Goal: Transaction & Acquisition: Book appointment/travel/reservation

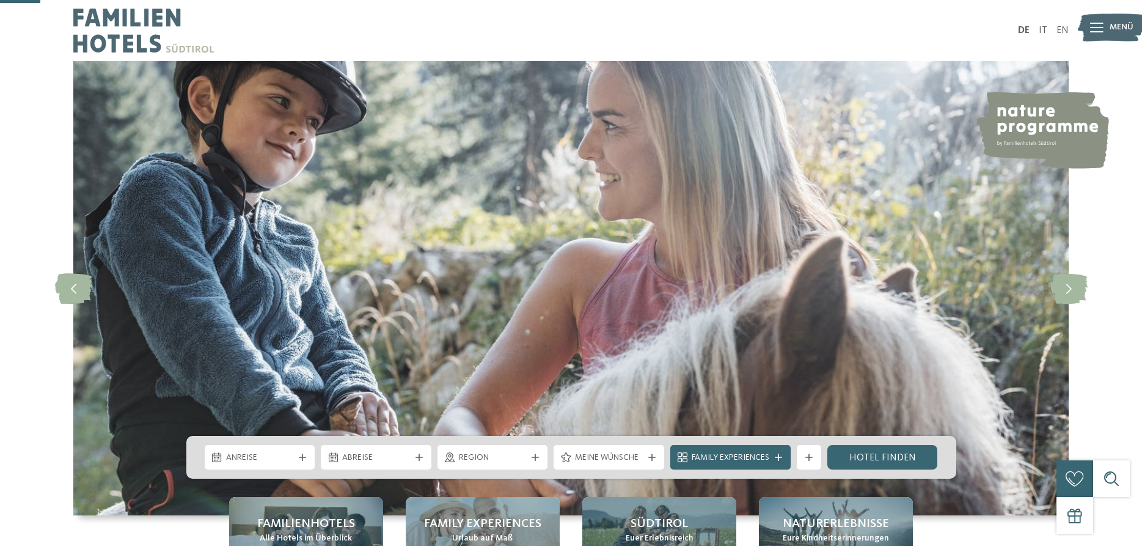
scroll to position [187, 0]
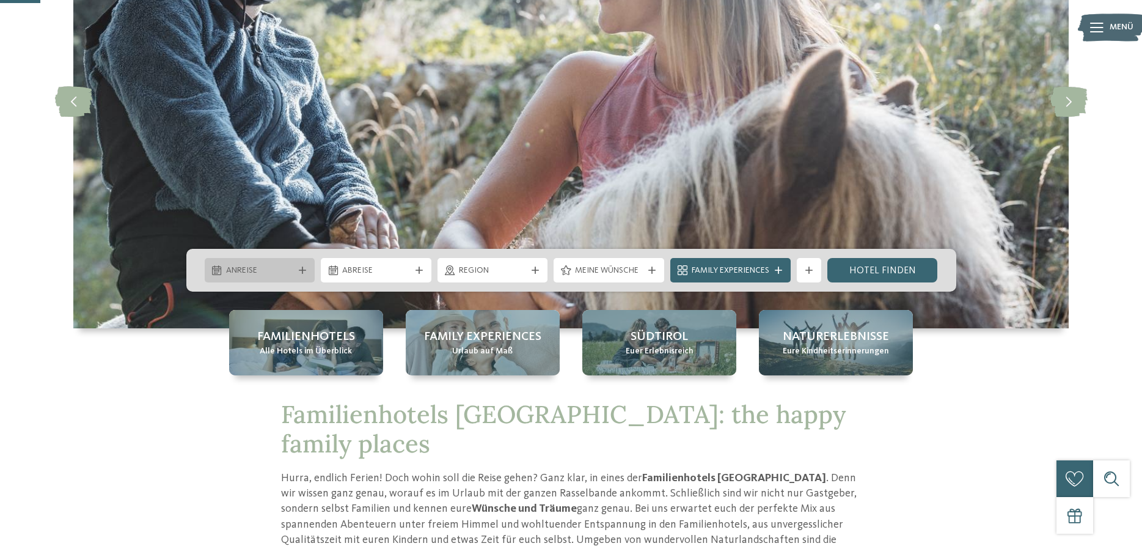
click at [299, 269] on icon at bounding box center [302, 269] width 7 height 7
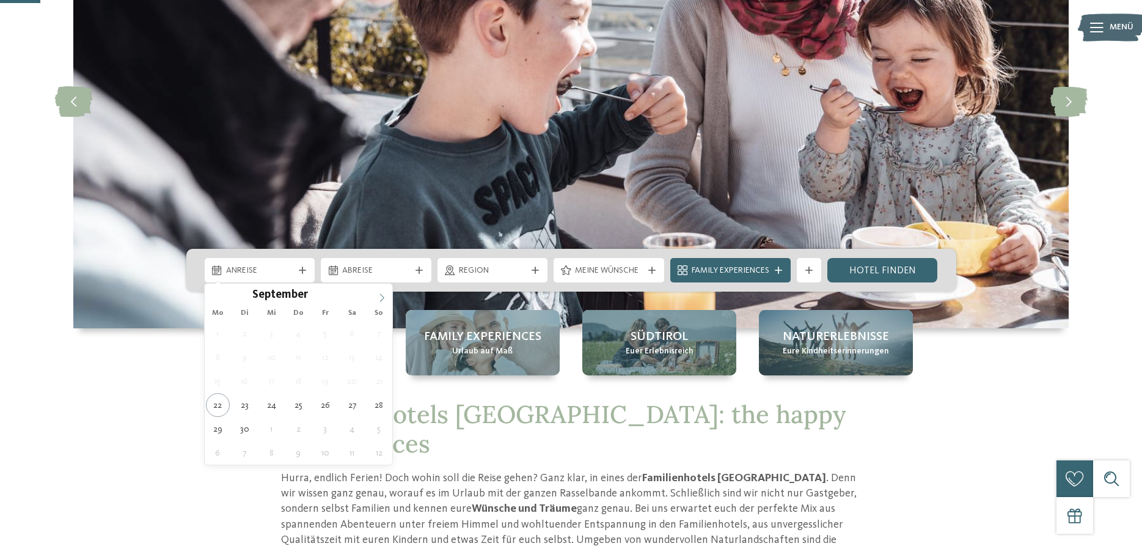
click at [383, 297] on icon at bounding box center [382, 297] width 9 height 9
type div "12.10.2025"
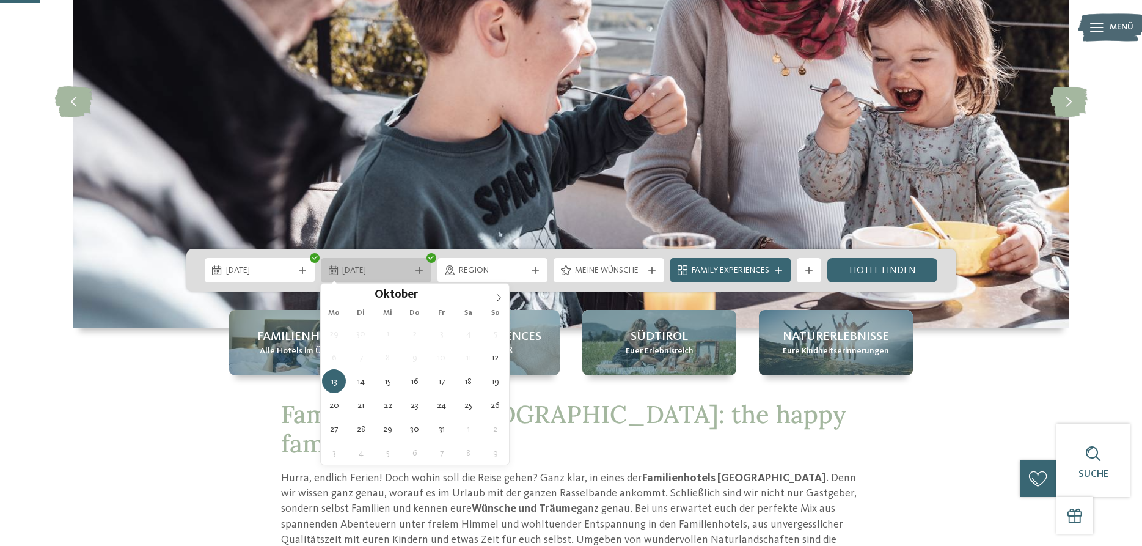
click at [416, 269] on icon at bounding box center [419, 269] width 7 height 7
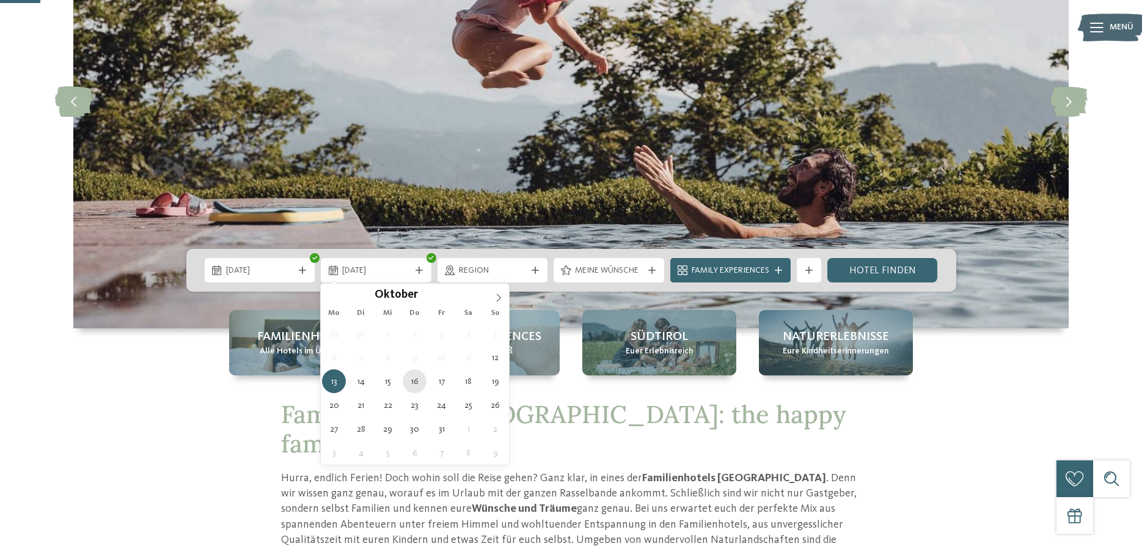
type div "16.10.2025"
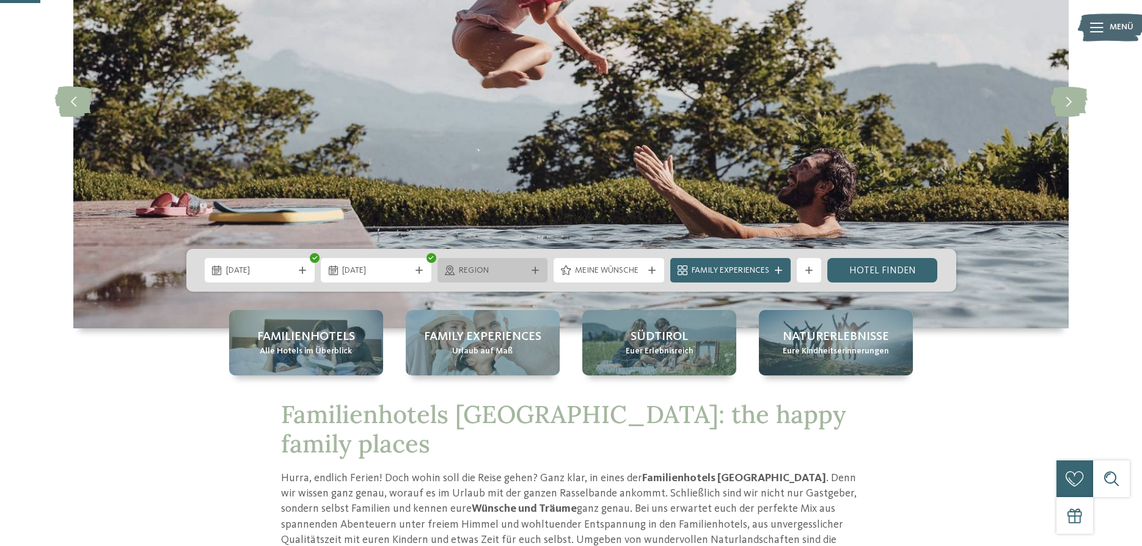
click at [533, 269] on icon at bounding box center [535, 269] width 7 height 7
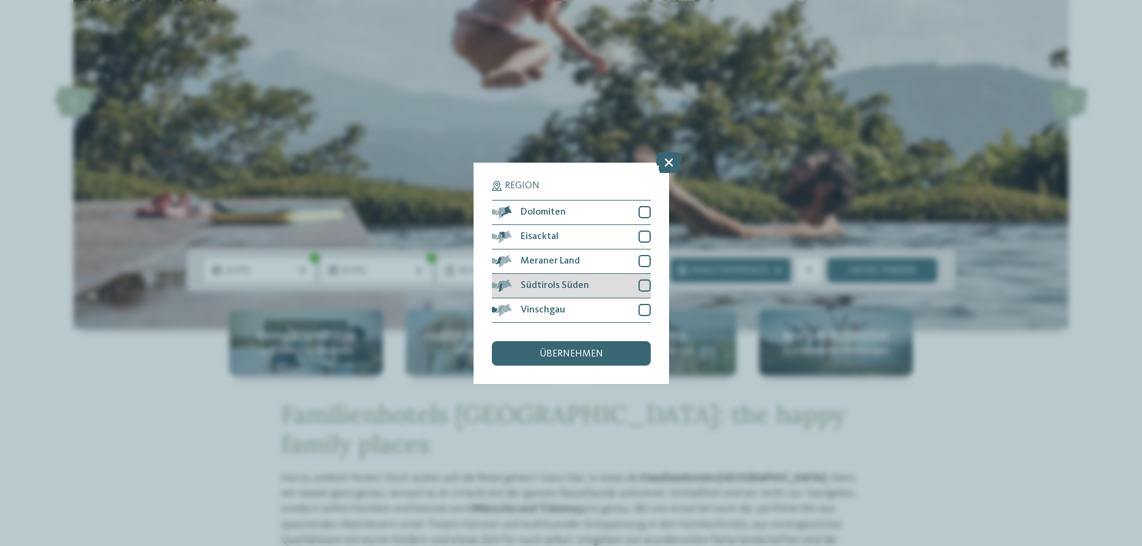
click at [646, 282] on div at bounding box center [645, 285] width 12 height 12
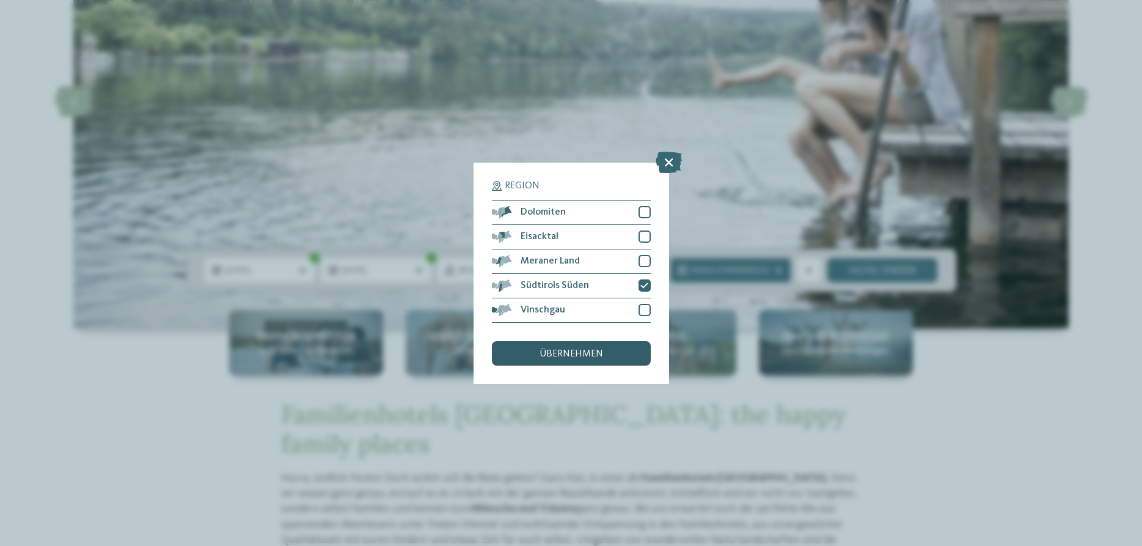
click at [564, 352] on span "übernehmen" at bounding box center [572, 354] width 64 height 10
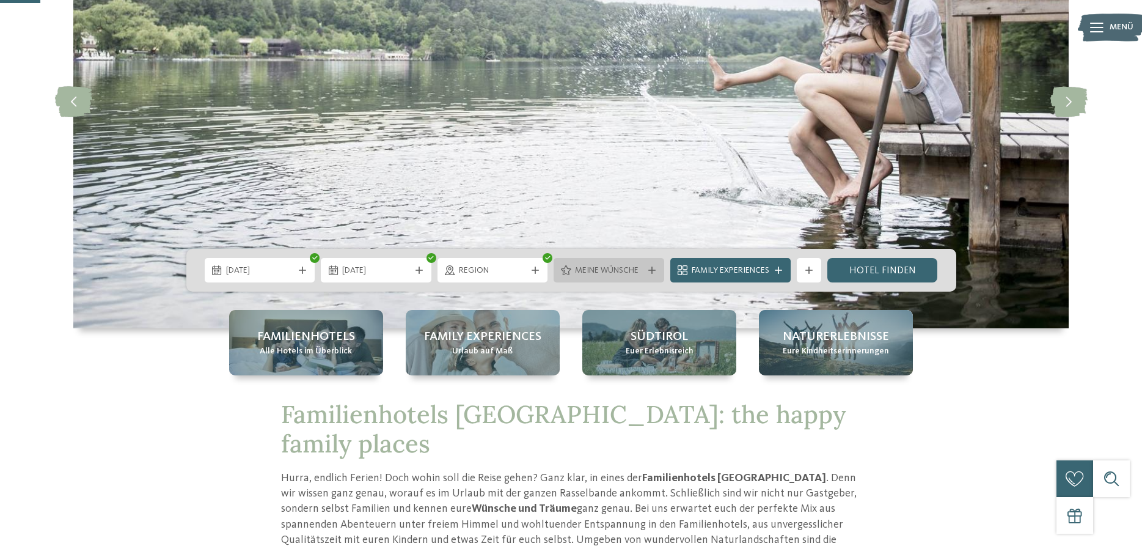
click at [619, 269] on span "Meine Wünsche" at bounding box center [609, 271] width 68 height 12
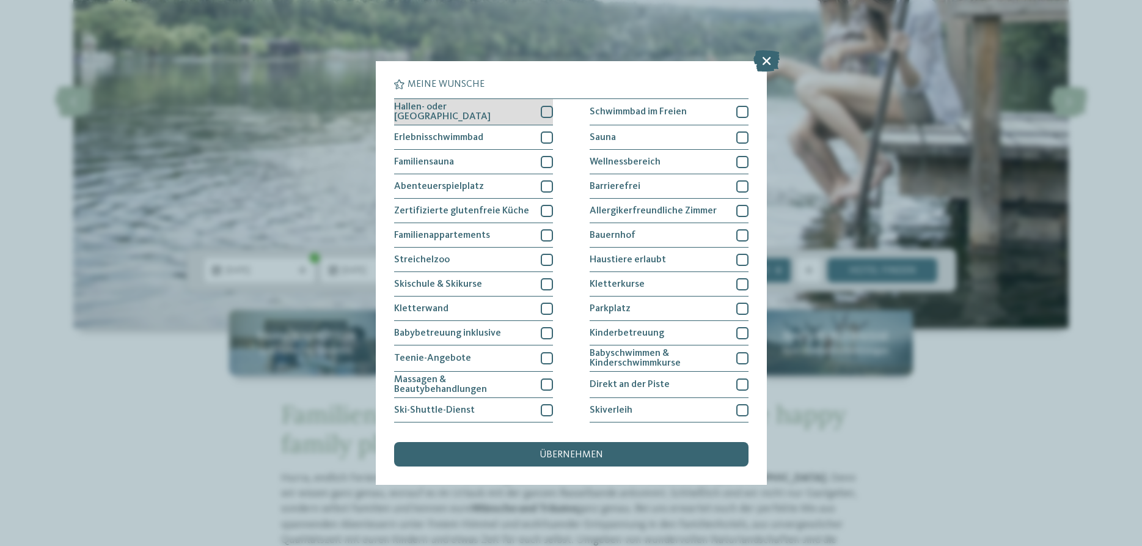
click at [545, 109] on div at bounding box center [547, 112] width 12 height 12
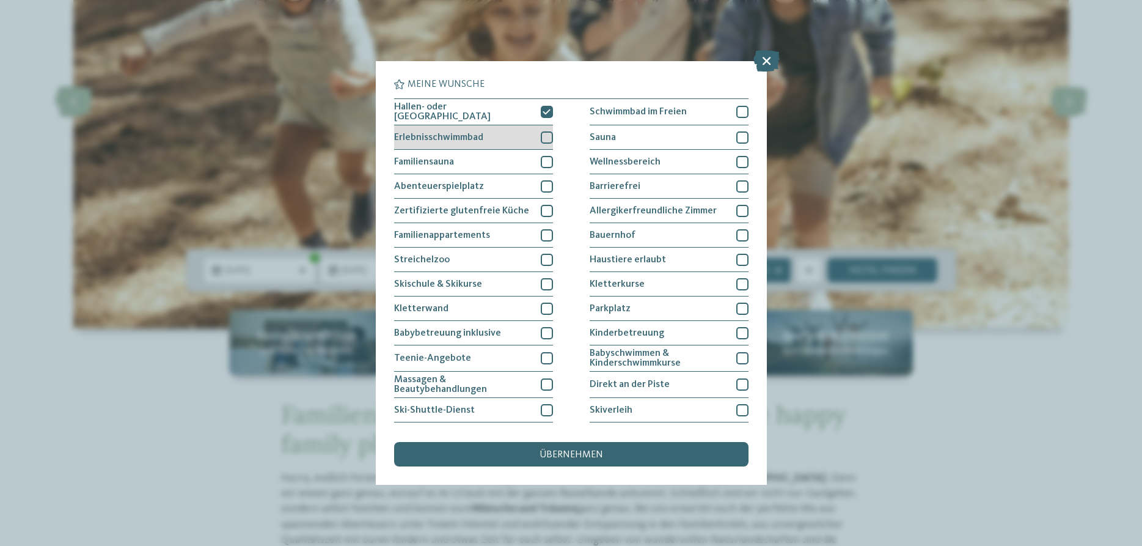
click at [549, 132] on div at bounding box center [547, 137] width 12 height 12
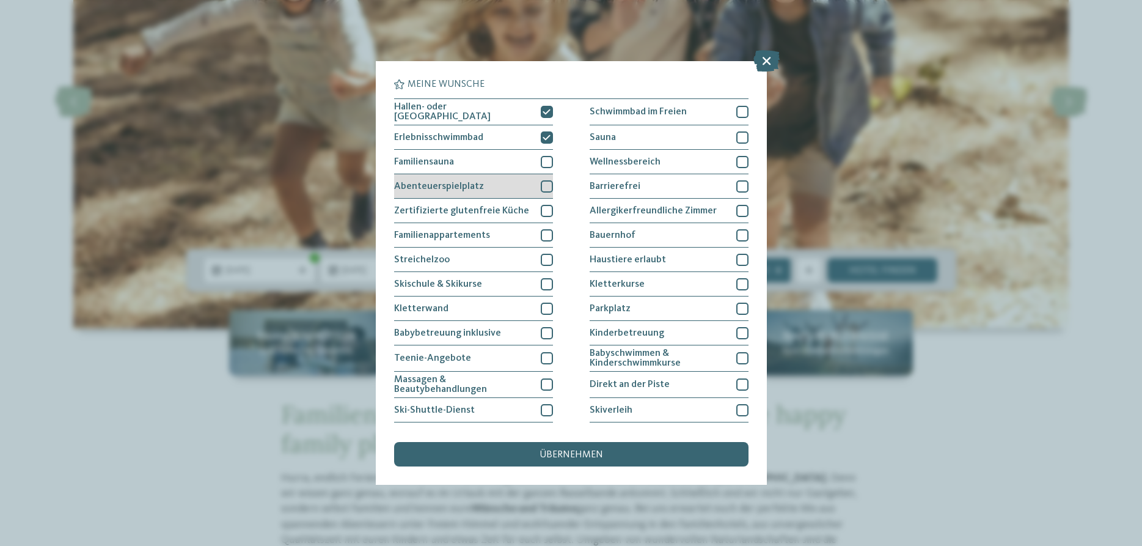
click at [547, 183] on div at bounding box center [547, 186] width 12 height 12
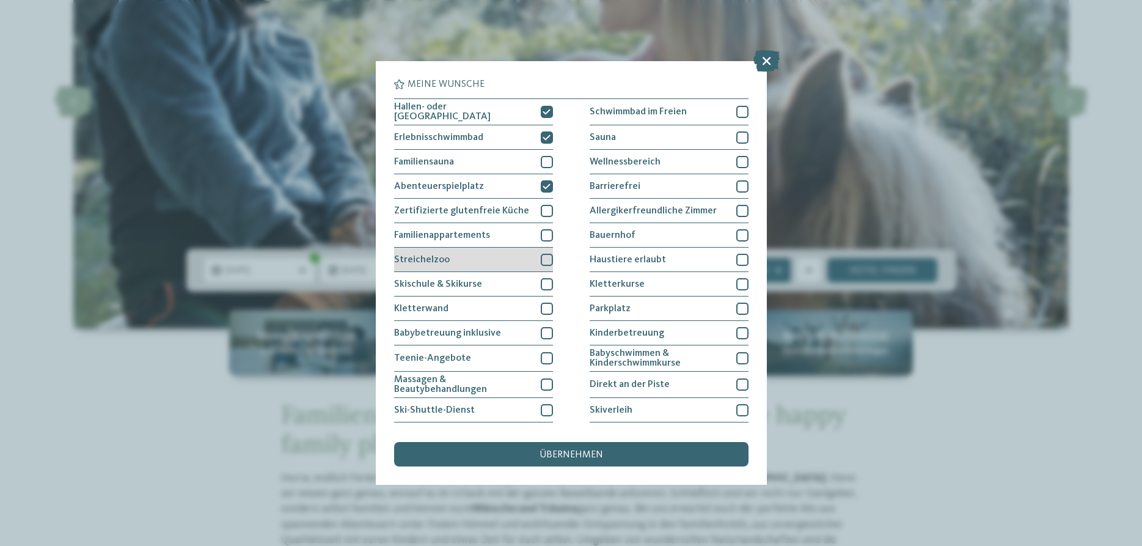
click at [546, 259] on div at bounding box center [547, 260] width 12 height 12
click at [547, 306] on div at bounding box center [547, 308] width 12 height 12
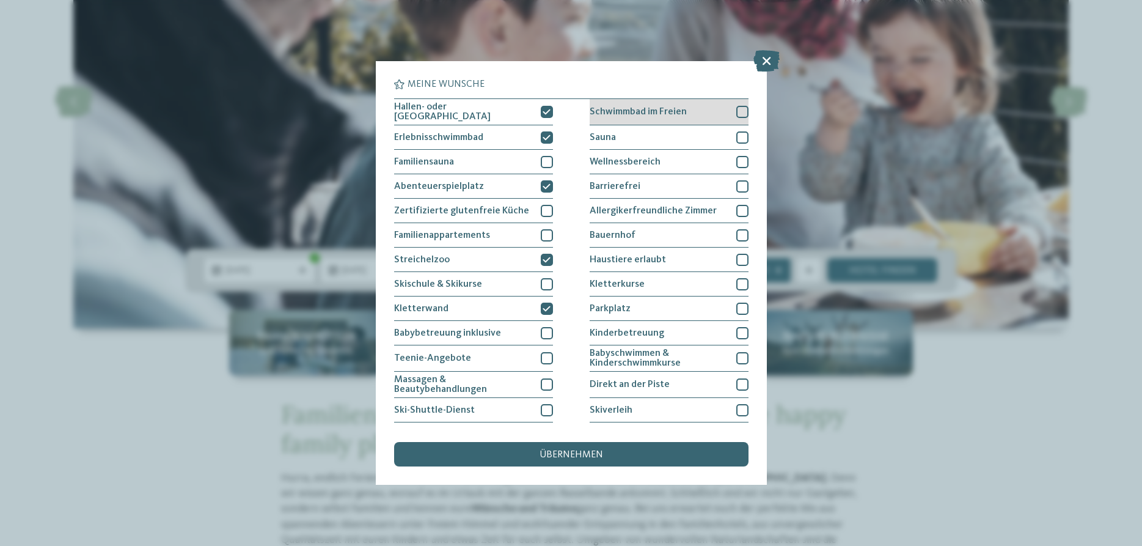
click at [737, 114] on div at bounding box center [742, 112] width 12 height 12
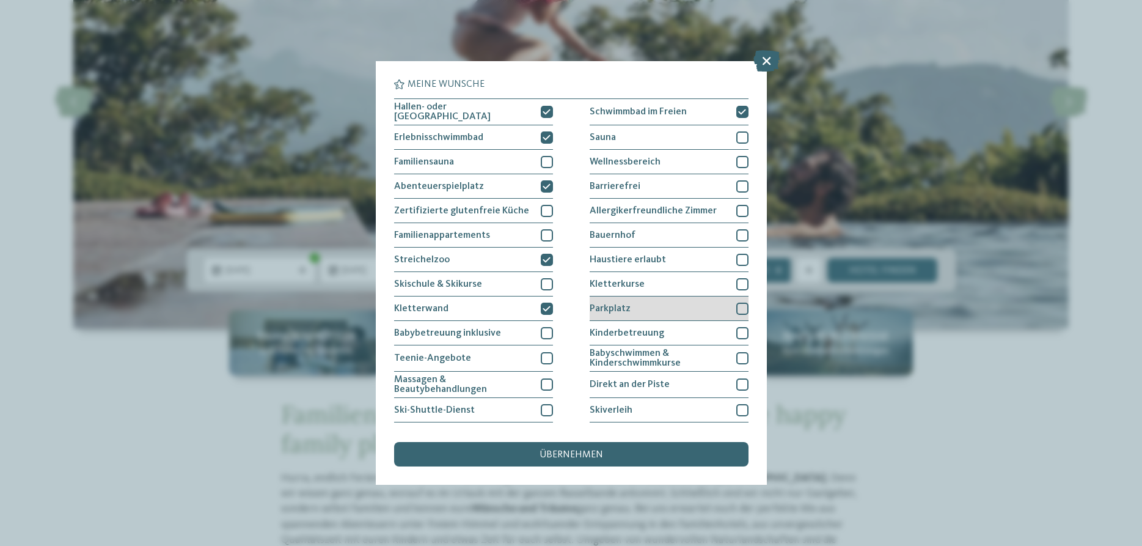
click at [739, 306] on div at bounding box center [742, 308] width 12 height 12
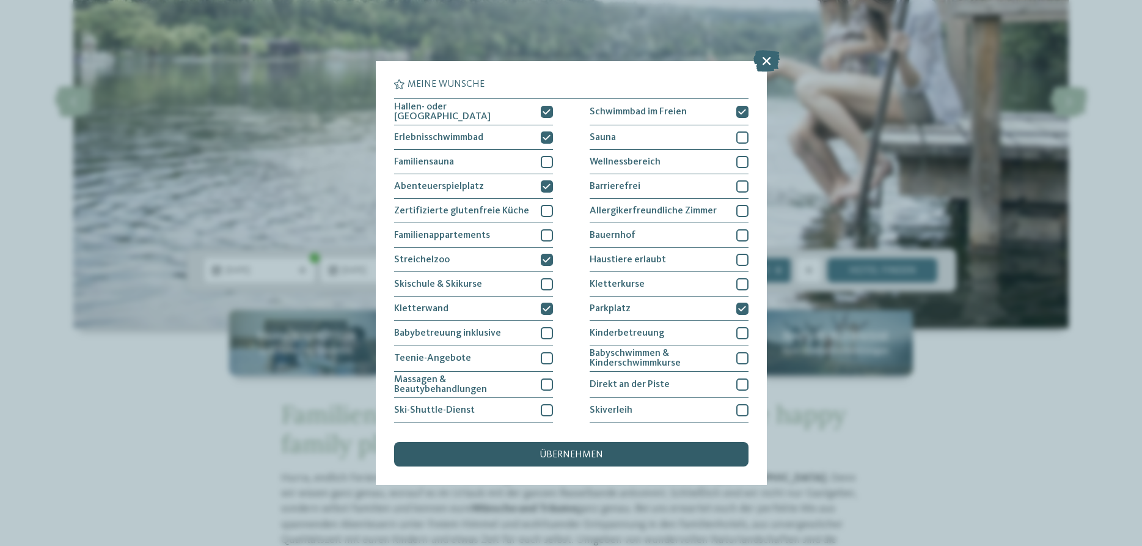
click at [560, 455] on span "übernehmen" at bounding box center [572, 455] width 64 height 10
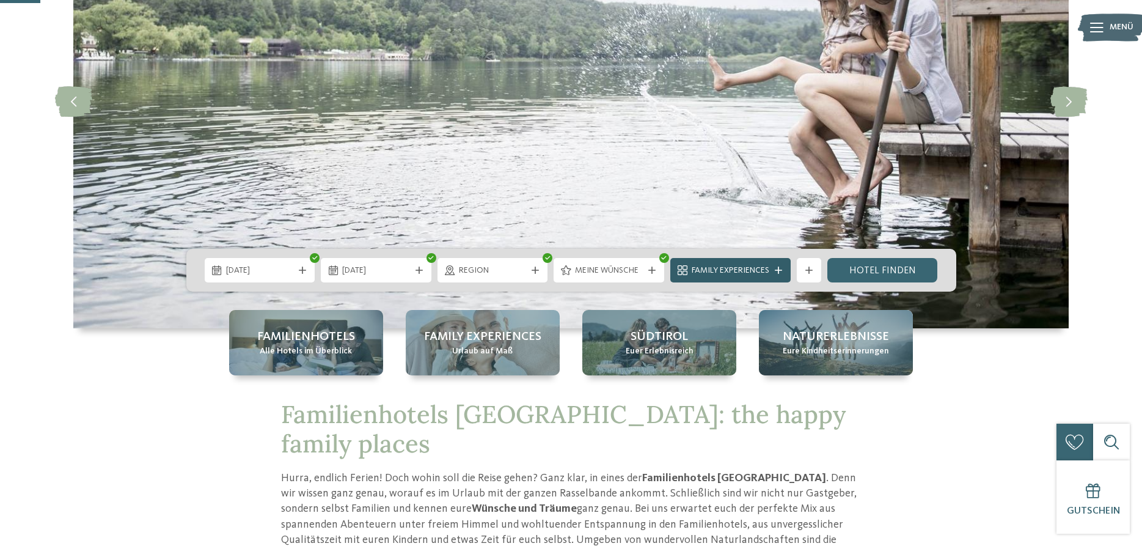
click at [778, 267] on icon at bounding box center [778, 269] width 7 height 7
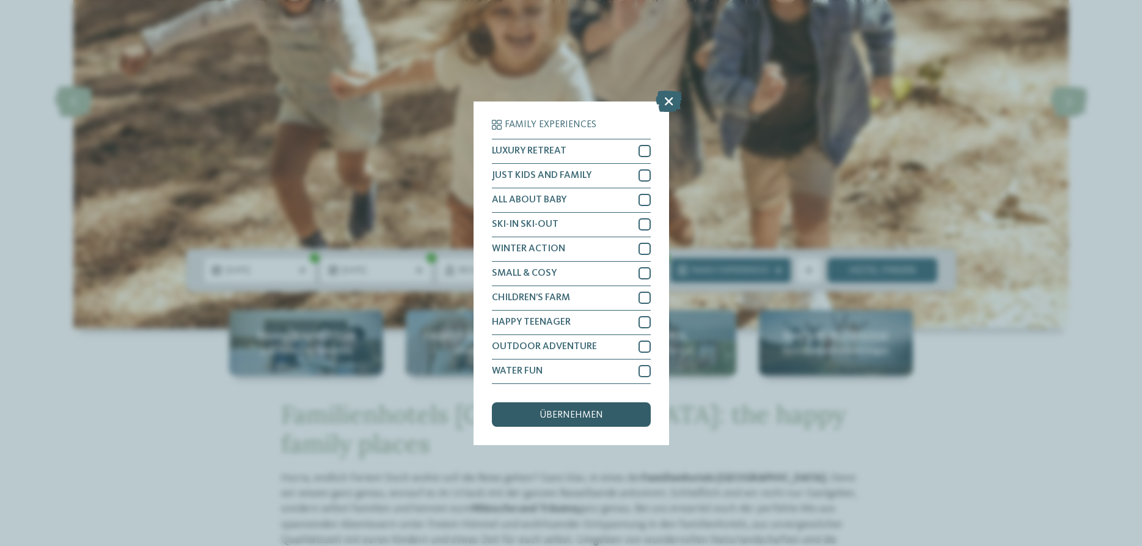
click at [556, 413] on span "übernehmen" at bounding box center [572, 415] width 64 height 10
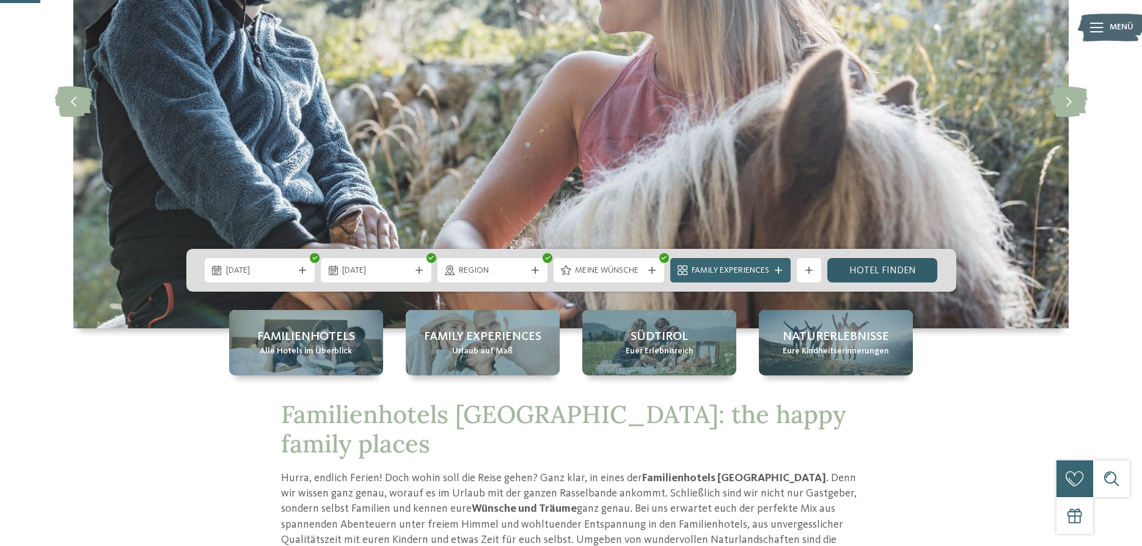
click at [884, 267] on link "Hotel finden" at bounding box center [882, 270] width 111 height 24
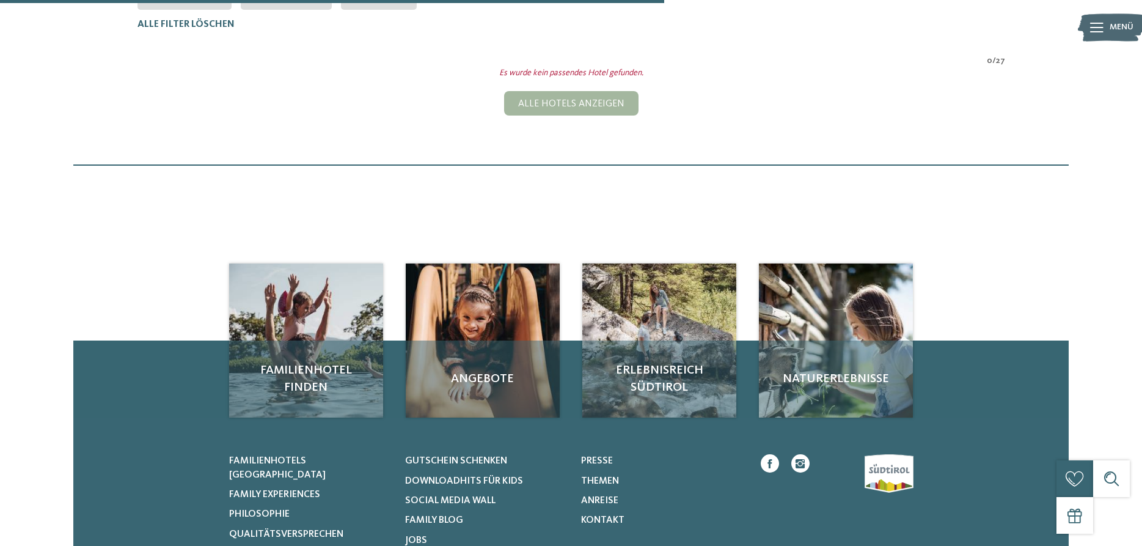
scroll to position [182, 0]
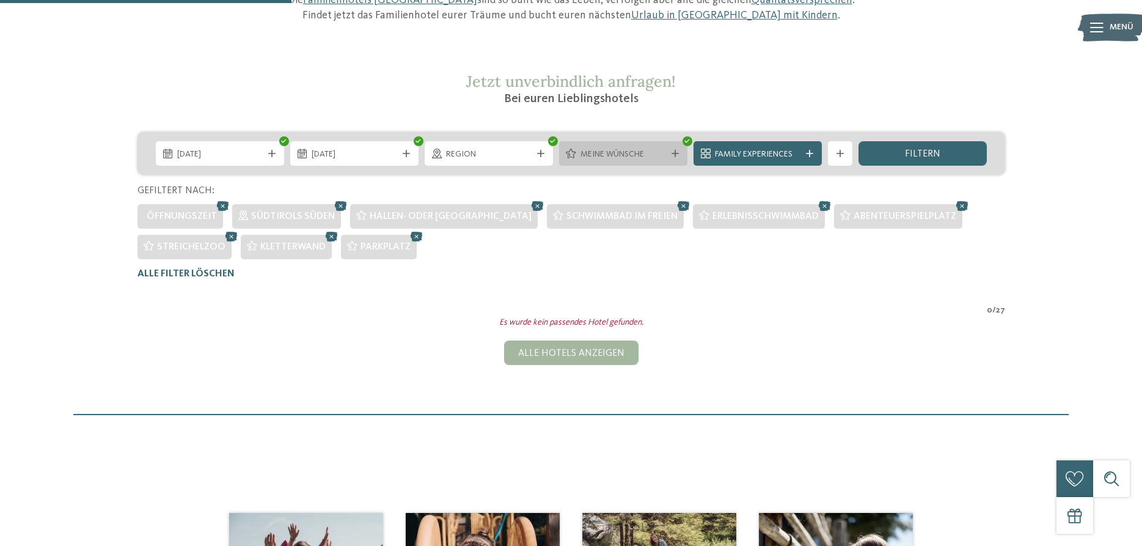
click at [672, 152] on icon at bounding box center [675, 153] width 7 height 7
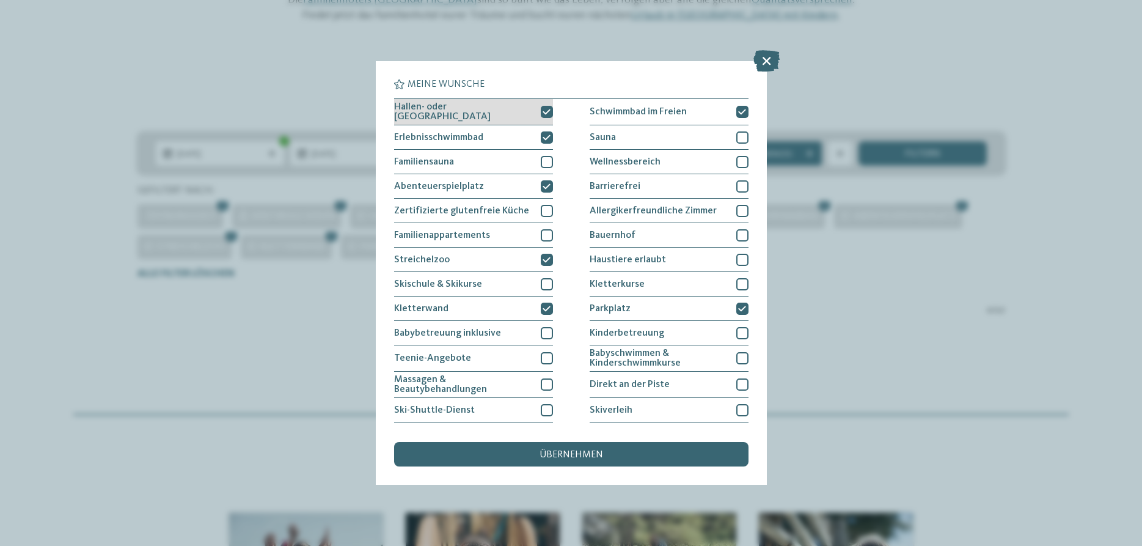
click at [546, 109] on icon at bounding box center [547, 111] width 8 height 7
click at [546, 128] on div "Erlebnisschwimmbad" at bounding box center [473, 137] width 159 height 24
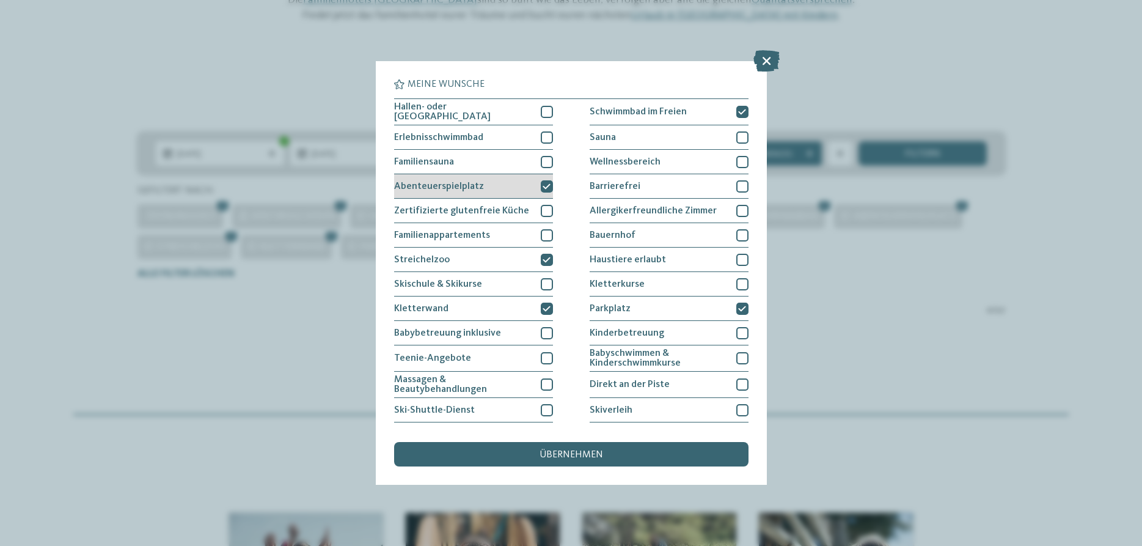
click at [549, 183] on icon at bounding box center [547, 186] width 8 height 7
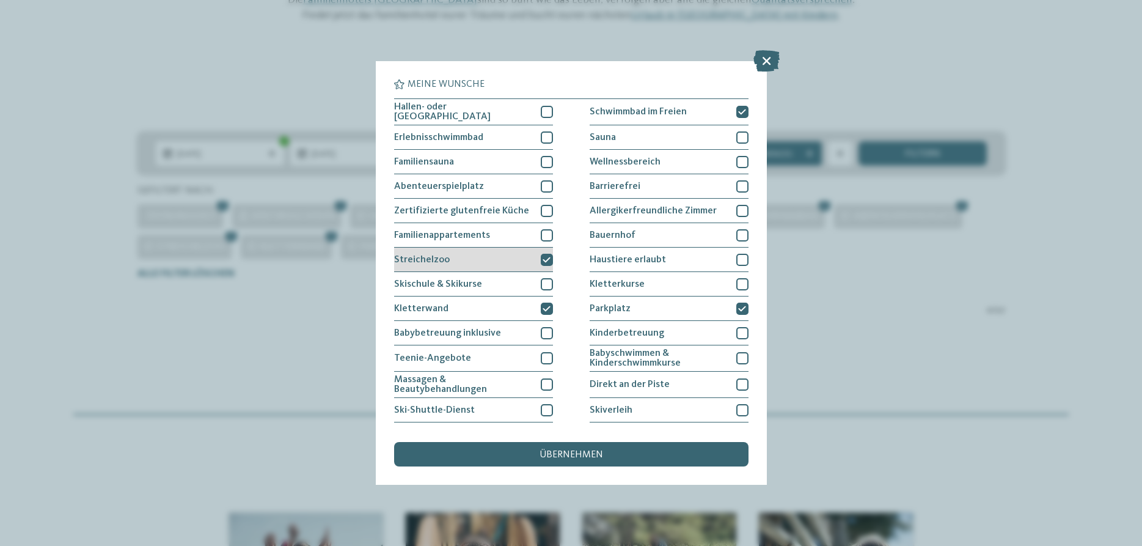
click at [546, 258] on icon at bounding box center [547, 259] width 8 height 7
click at [547, 305] on icon at bounding box center [547, 308] width 8 height 7
click at [739, 309] on icon at bounding box center [742, 308] width 8 height 7
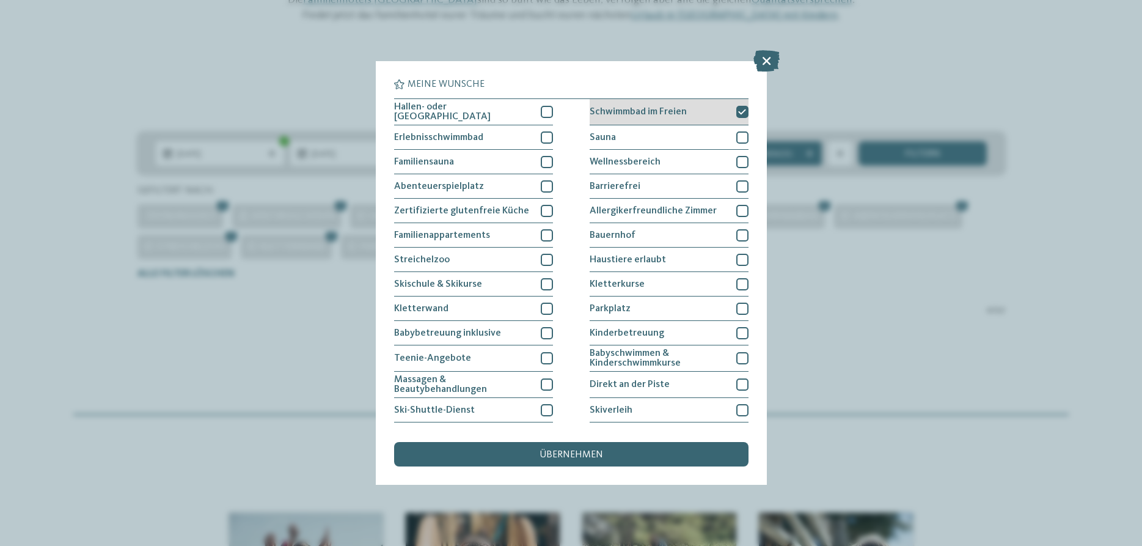
click at [738, 111] on icon at bounding box center [742, 111] width 8 height 7
click at [579, 450] on span "übernehmen" at bounding box center [572, 455] width 64 height 10
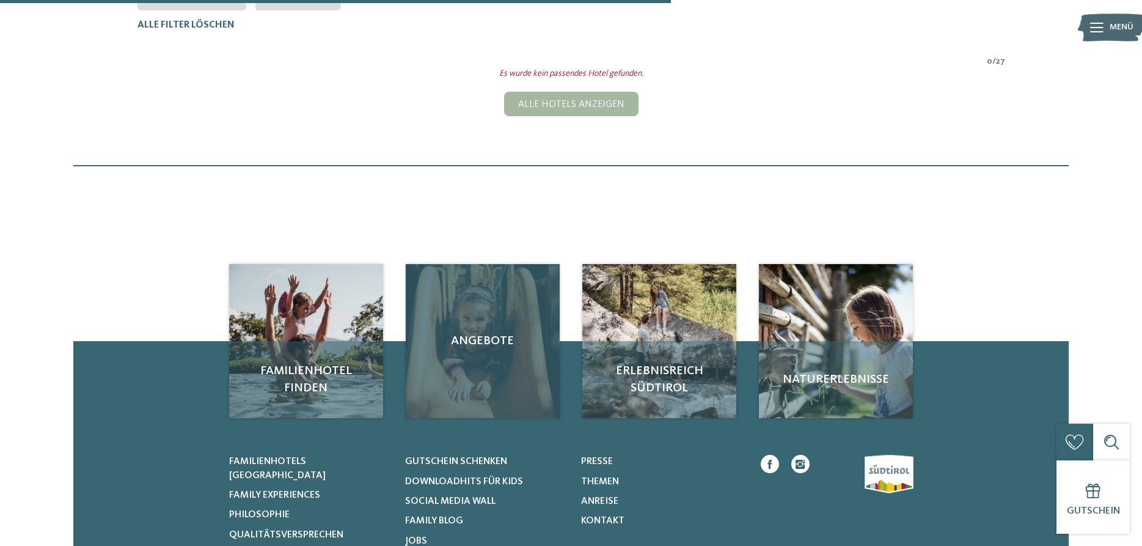
scroll to position [401, 0]
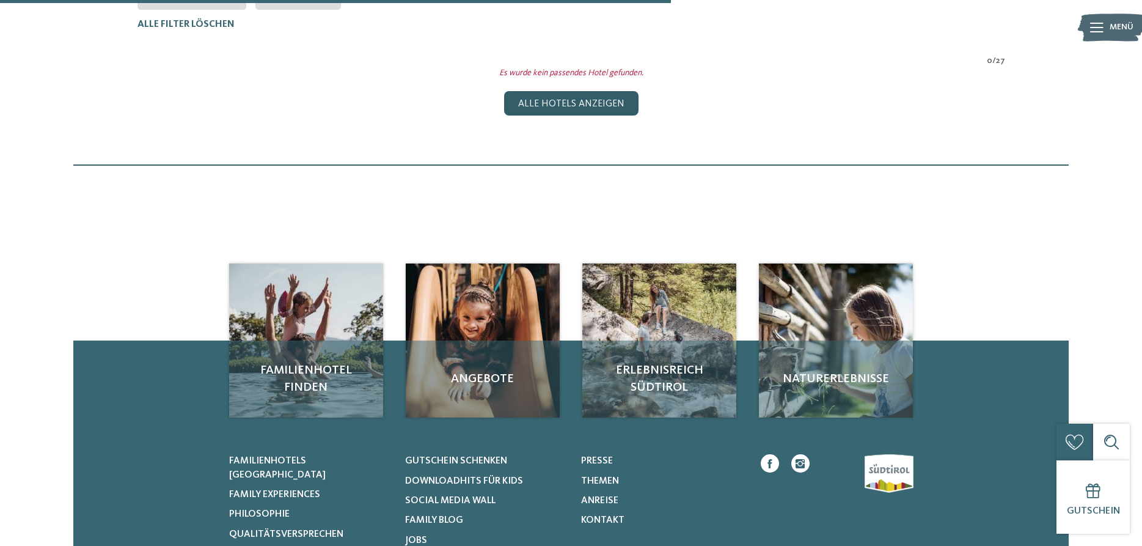
click at [567, 100] on div "Alle Hotels anzeigen" at bounding box center [571, 103] width 134 height 24
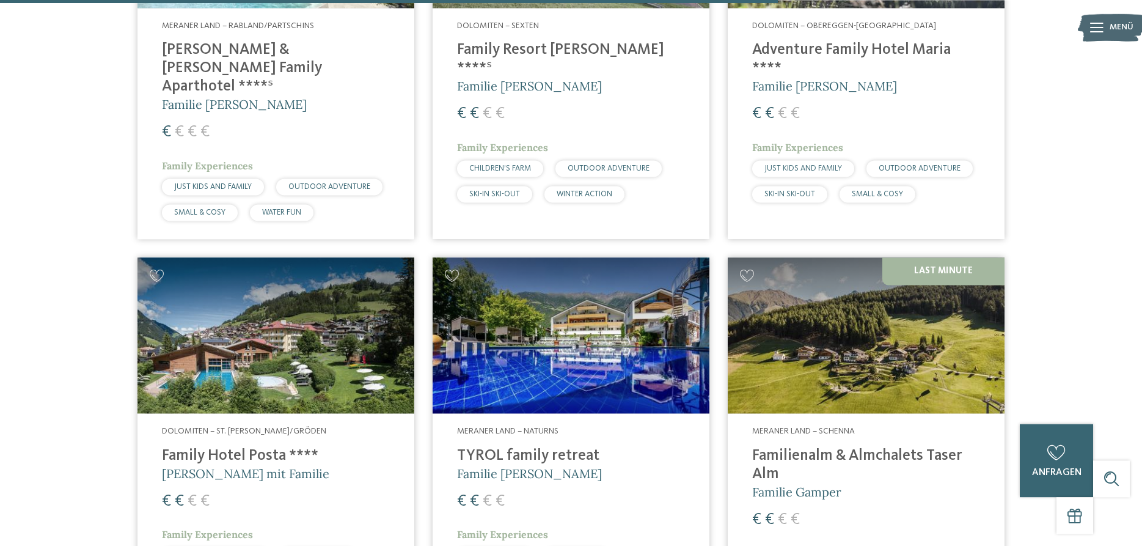
scroll to position [2819, 0]
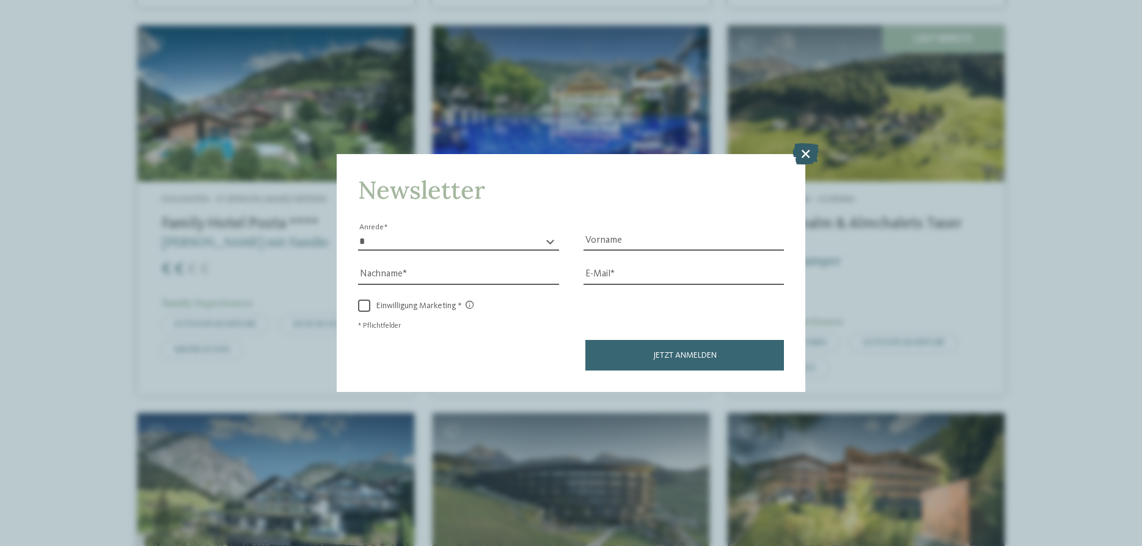
click at [800, 154] on icon at bounding box center [806, 153] width 26 height 21
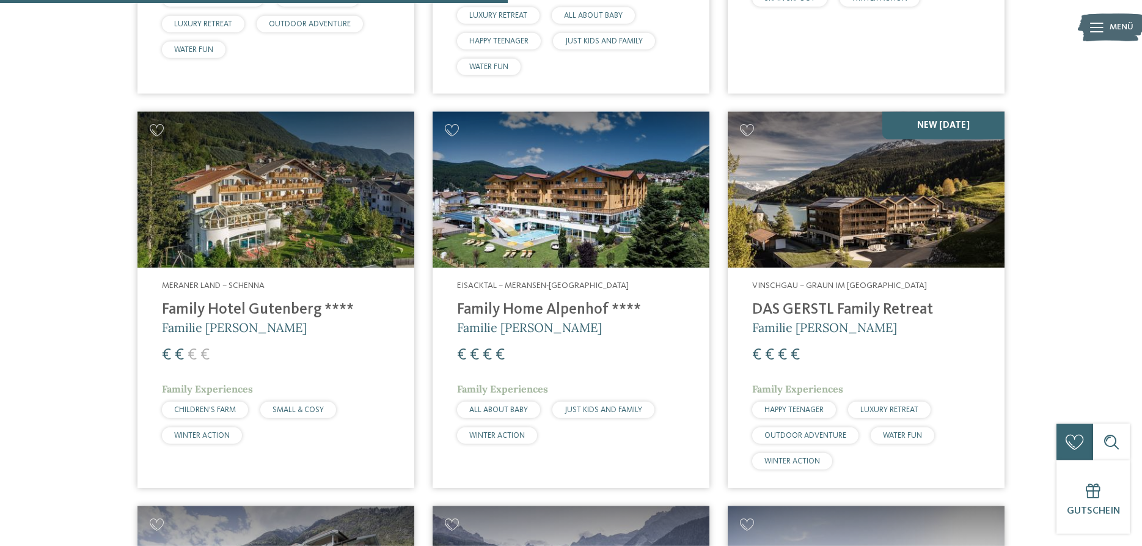
scroll to position [1822, 0]
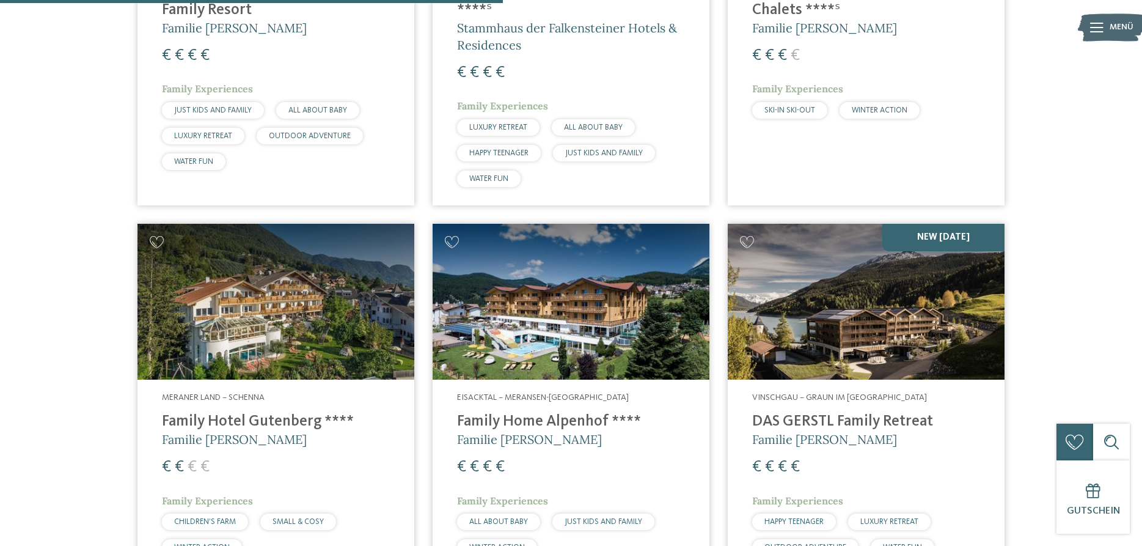
click at [511, 348] on img at bounding box center [571, 302] width 277 height 156
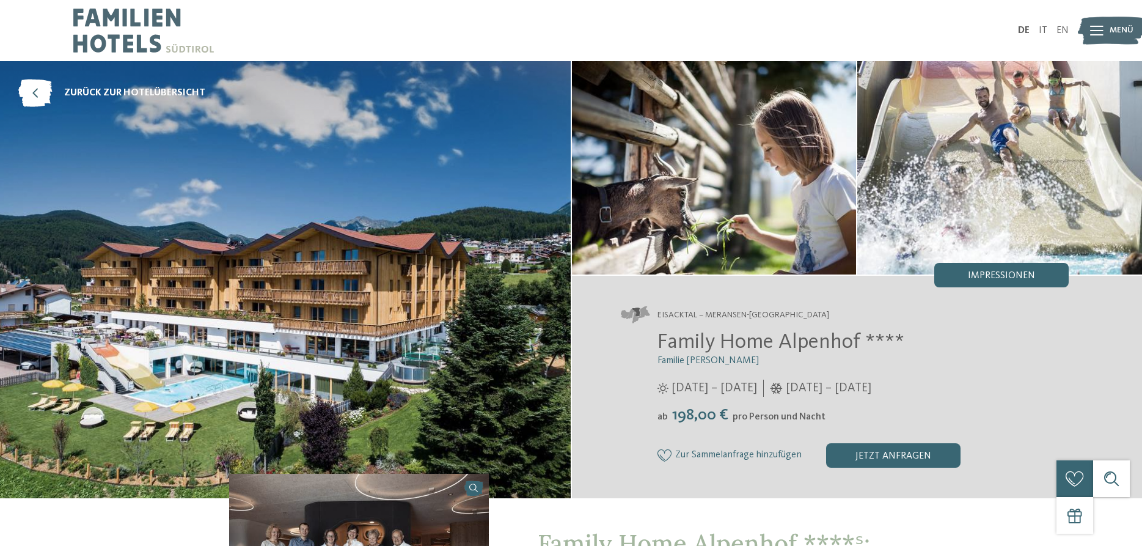
click at [1094, 27] on icon at bounding box center [1096, 31] width 13 height 10
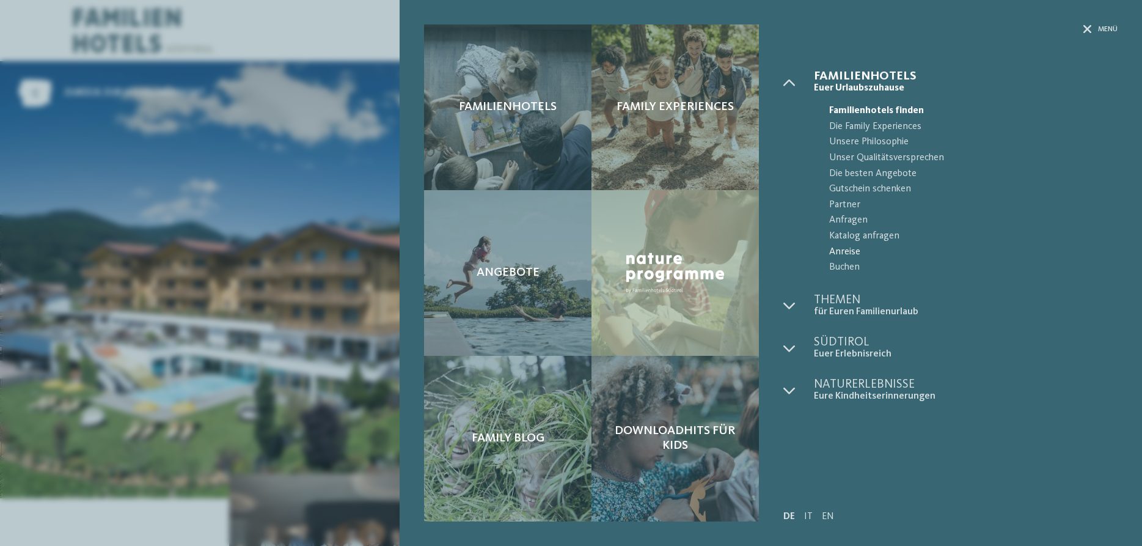
click at [842, 248] on span "Anreise" at bounding box center [973, 252] width 288 height 16
click at [1086, 27] on icon at bounding box center [1087, 29] width 9 height 9
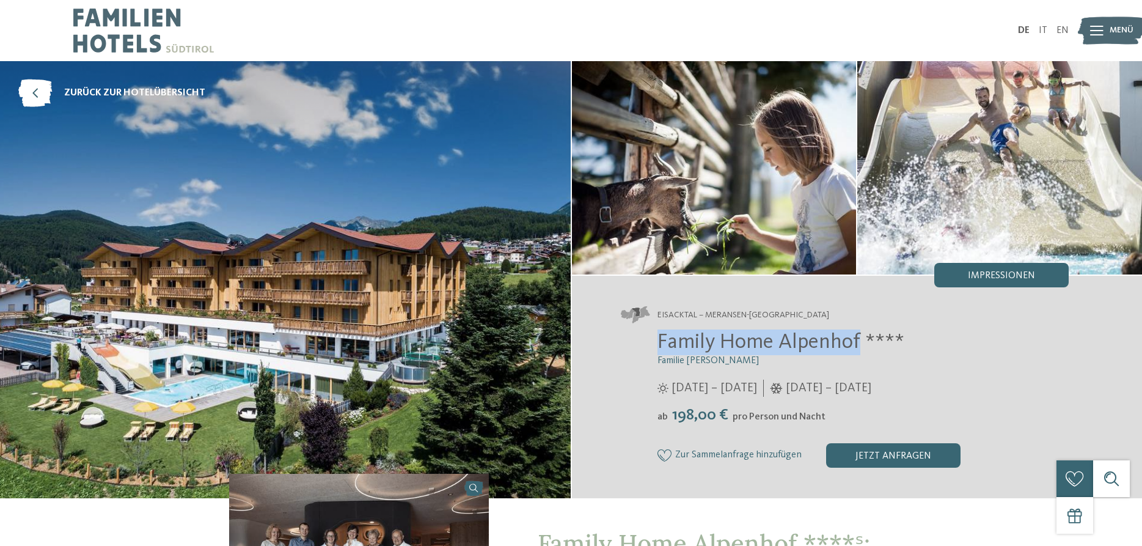
drag, startPoint x: 659, startPoint y: 340, endPoint x: 860, endPoint y: 342, distance: 201.0
click at [860, 342] on span "Family Home Alpenhof ****" at bounding box center [780, 341] width 247 height 21
copy span "Family Home Alpenhof"
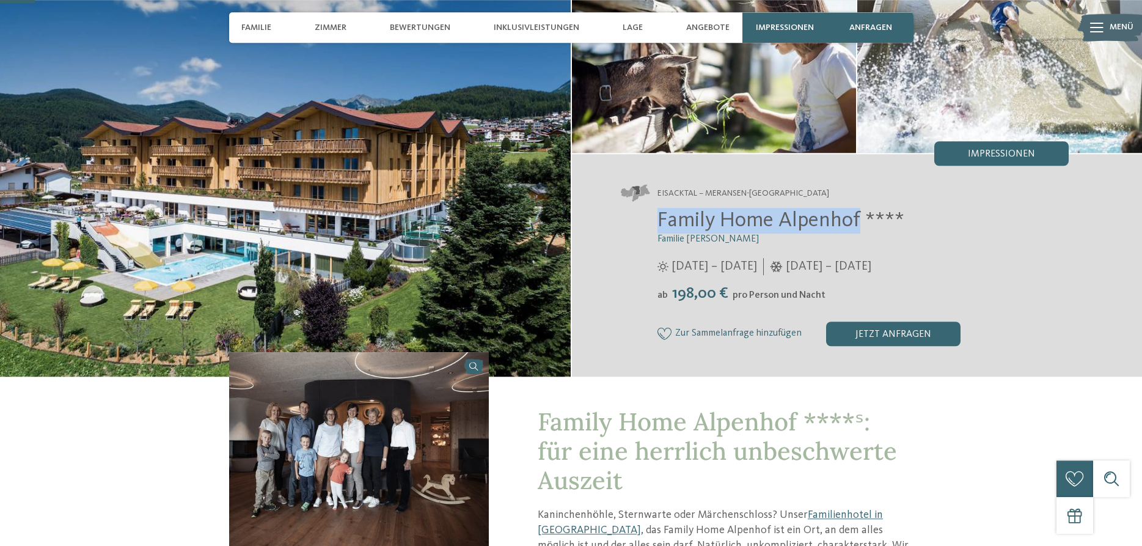
scroll to position [125, 0]
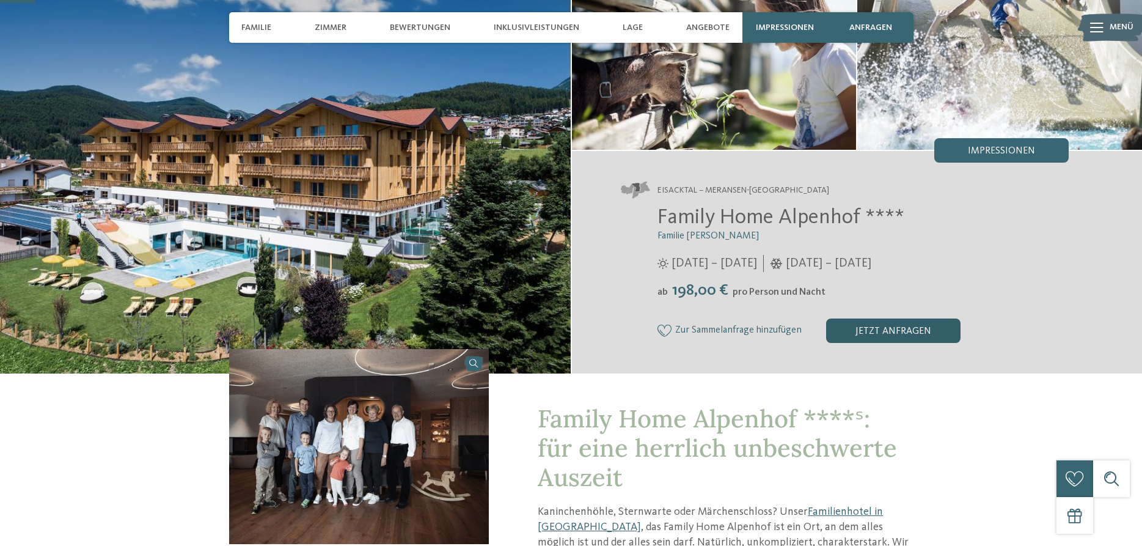
click at [902, 324] on div "jetzt anfragen" at bounding box center [893, 330] width 134 height 24
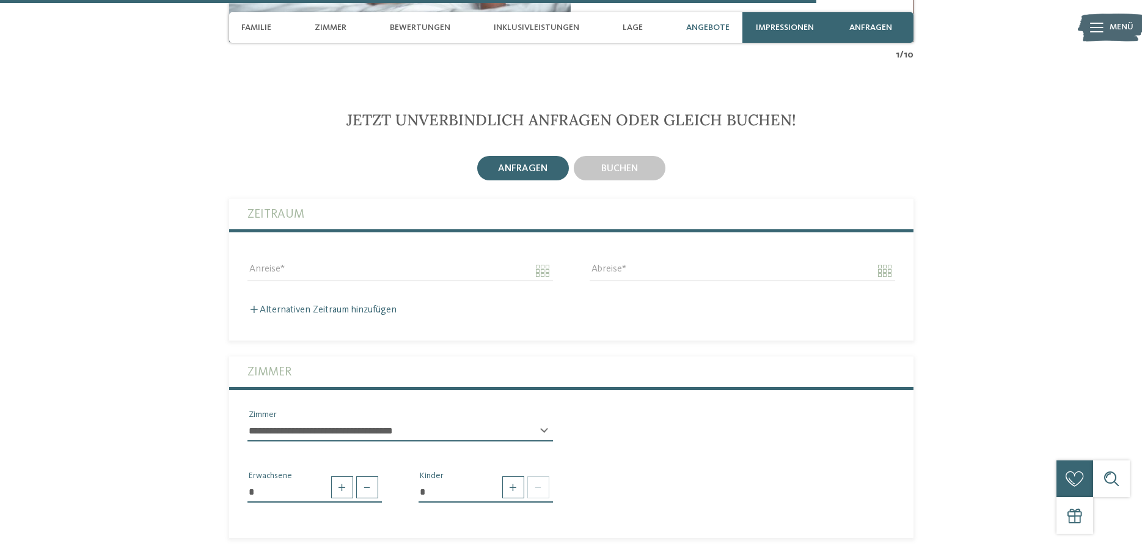
scroll to position [2970, 0]
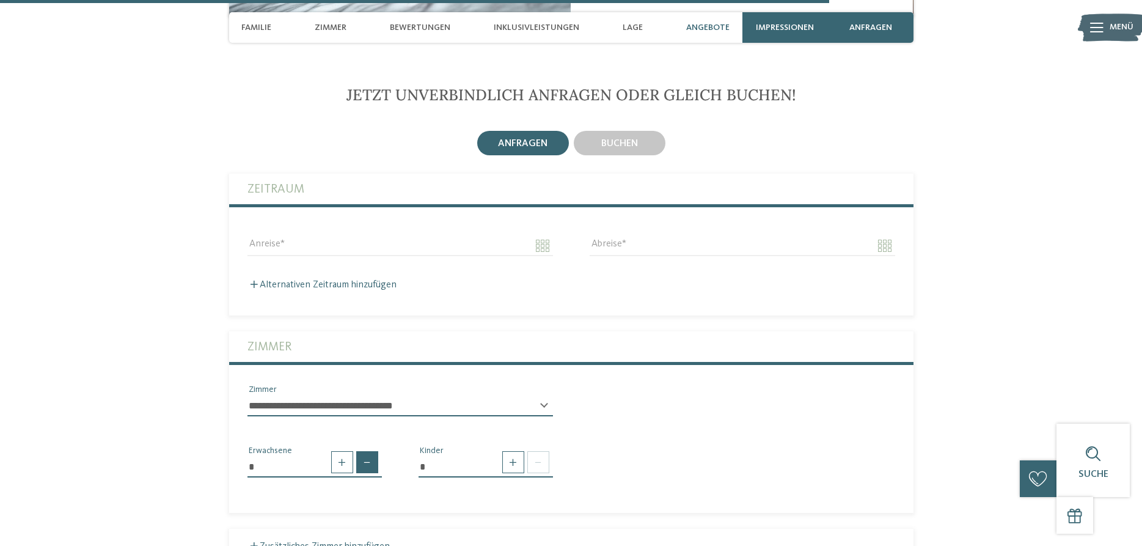
click at [363, 451] on span at bounding box center [367, 462] width 22 height 22
type input "*"
click at [517, 451] on span at bounding box center [513, 462] width 22 height 22
type input "*"
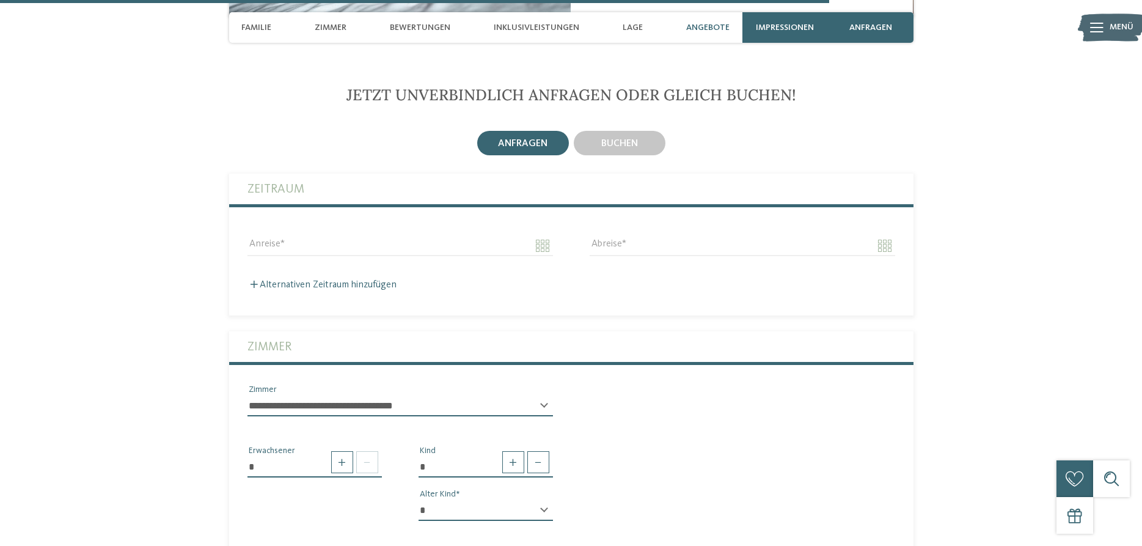
click at [419, 500] on select "* * * * * * * * * * * ** ** ** ** ** ** ** **" at bounding box center [486, 510] width 134 height 21
select select "**"
click option "**" at bounding box center [0, 0] width 0 height 0
click at [299, 235] on input "Anreise" at bounding box center [400, 245] width 306 height 21
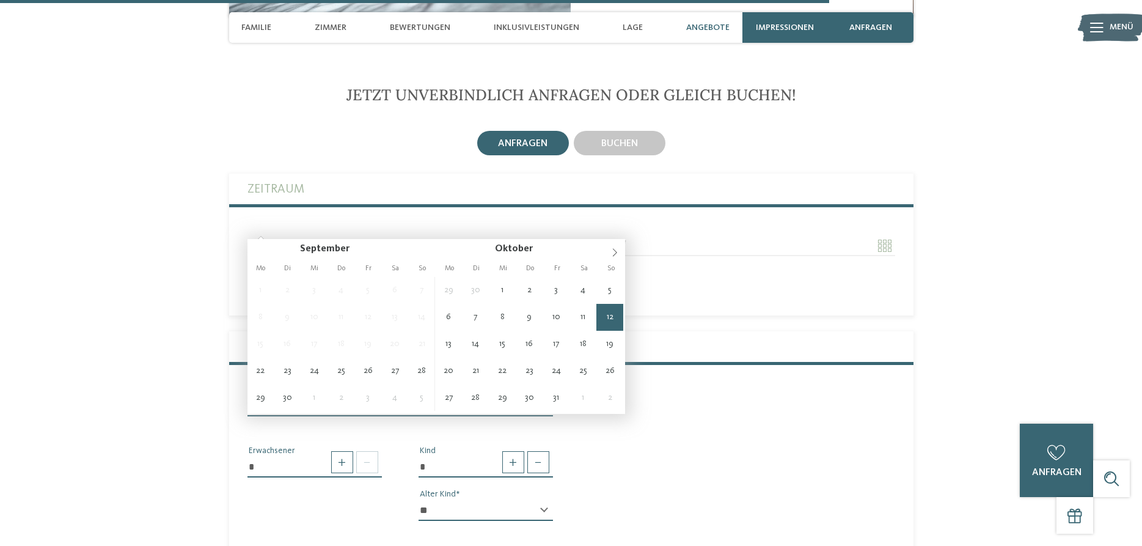
type input "**********"
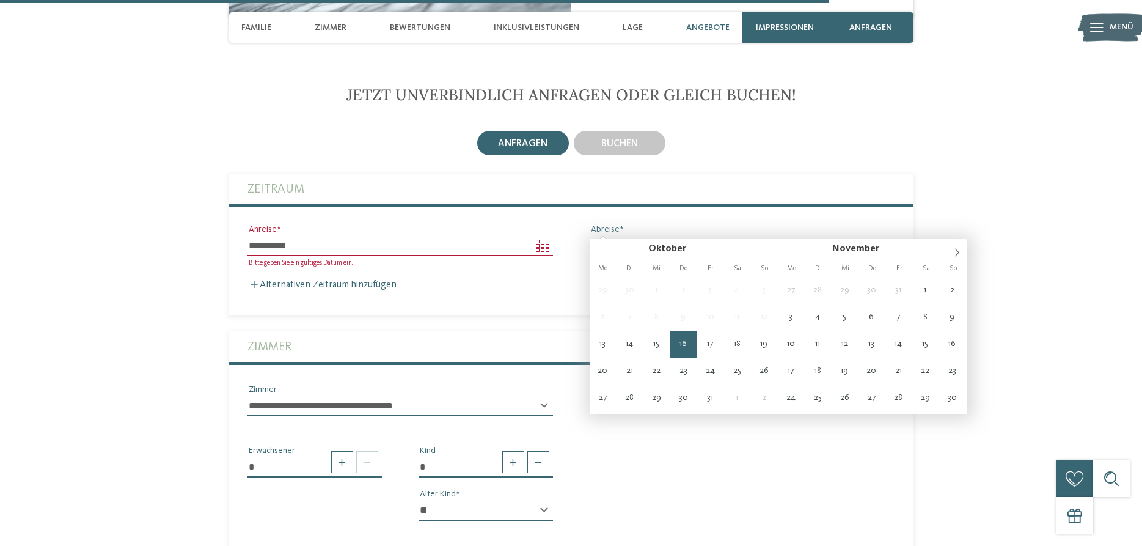
type input "**********"
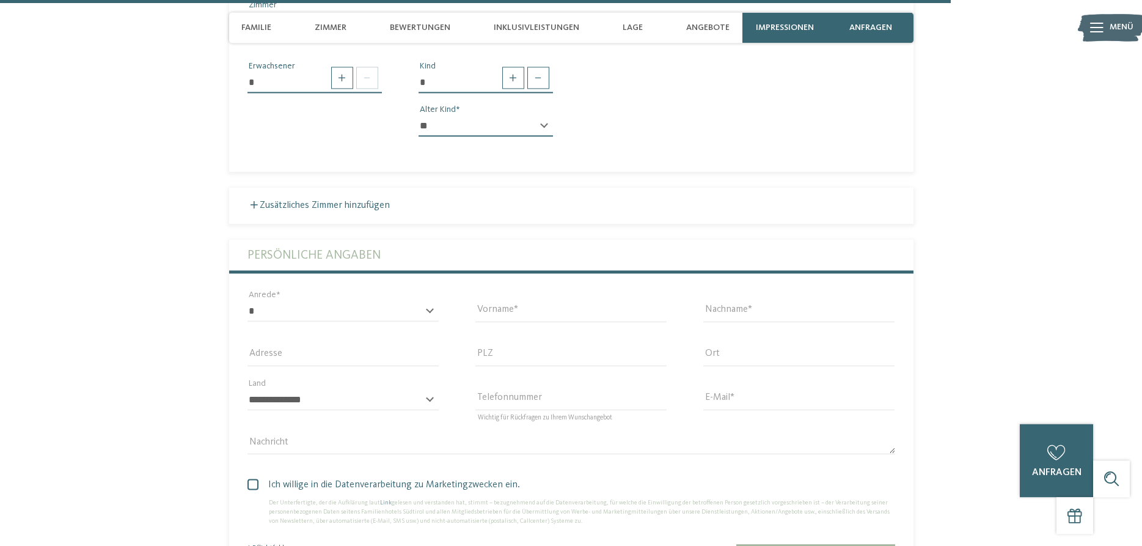
scroll to position [3531, 0]
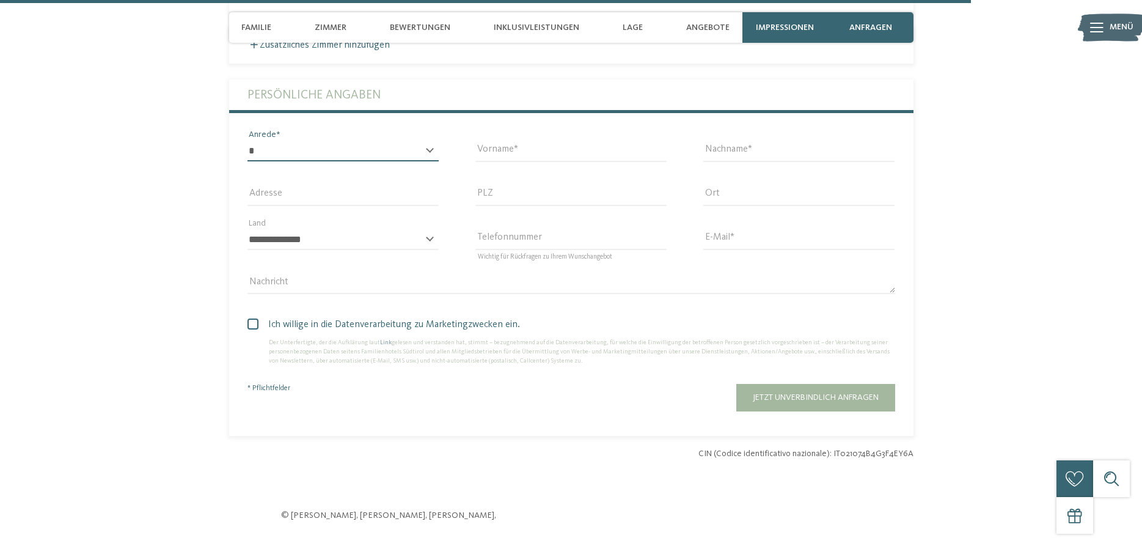
click at [247, 141] on select "* **** **** ******* ******" at bounding box center [342, 151] width 191 height 21
select select "*"
click option "****" at bounding box center [0, 0] width 0 height 0
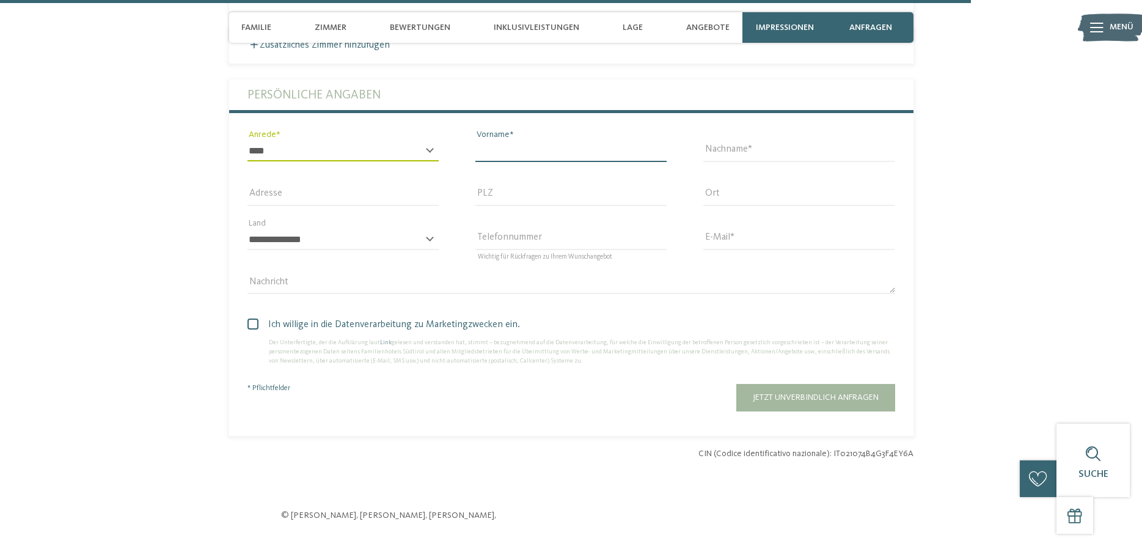
click at [514, 141] on input "Vorname" at bounding box center [570, 151] width 191 height 21
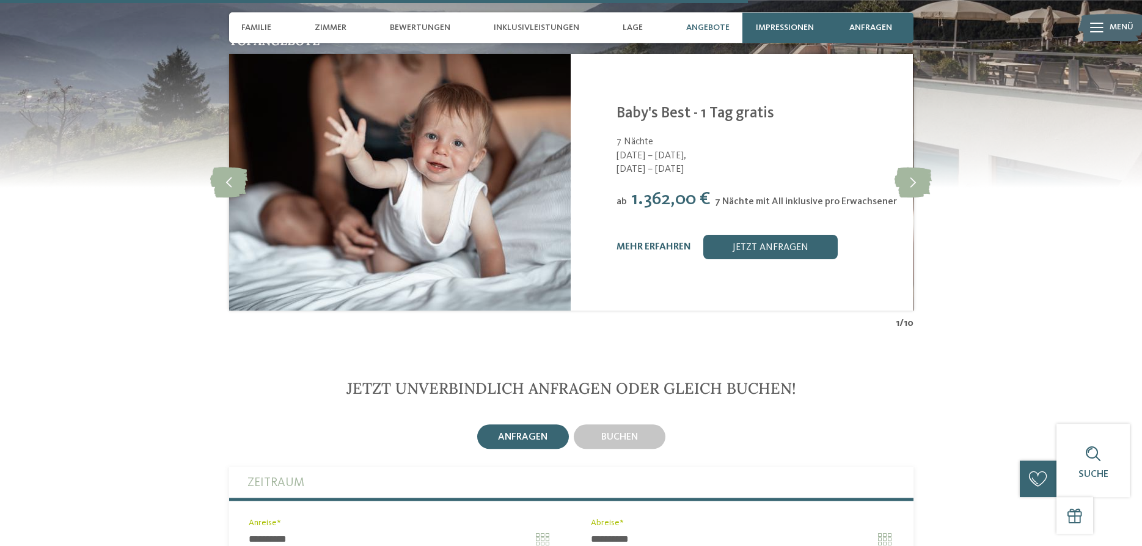
scroll to position [2472, 0]
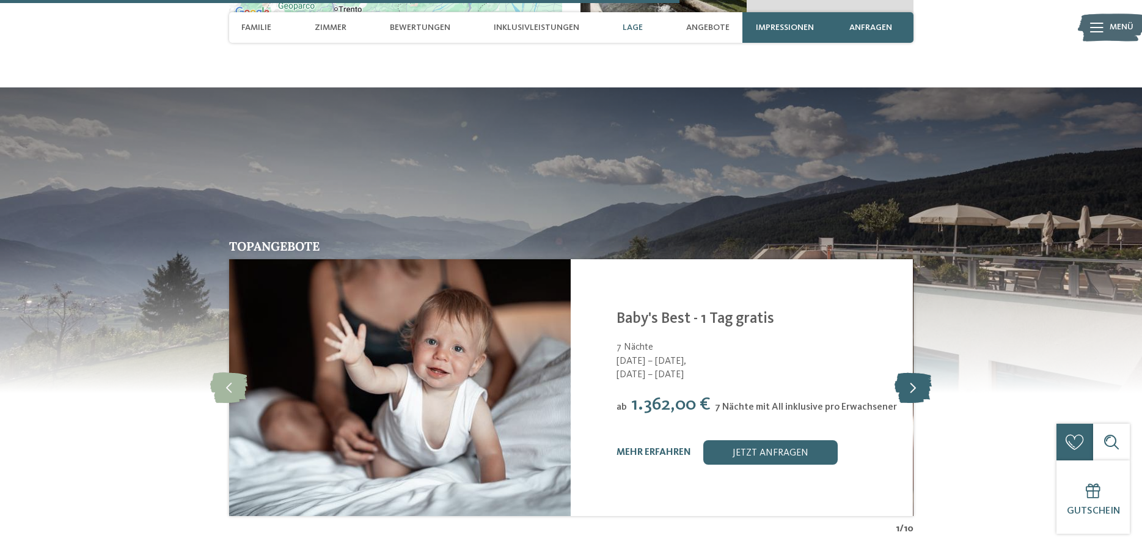
click at [913, 372] on icon at bounding box center [913, 387] width 37 height 31
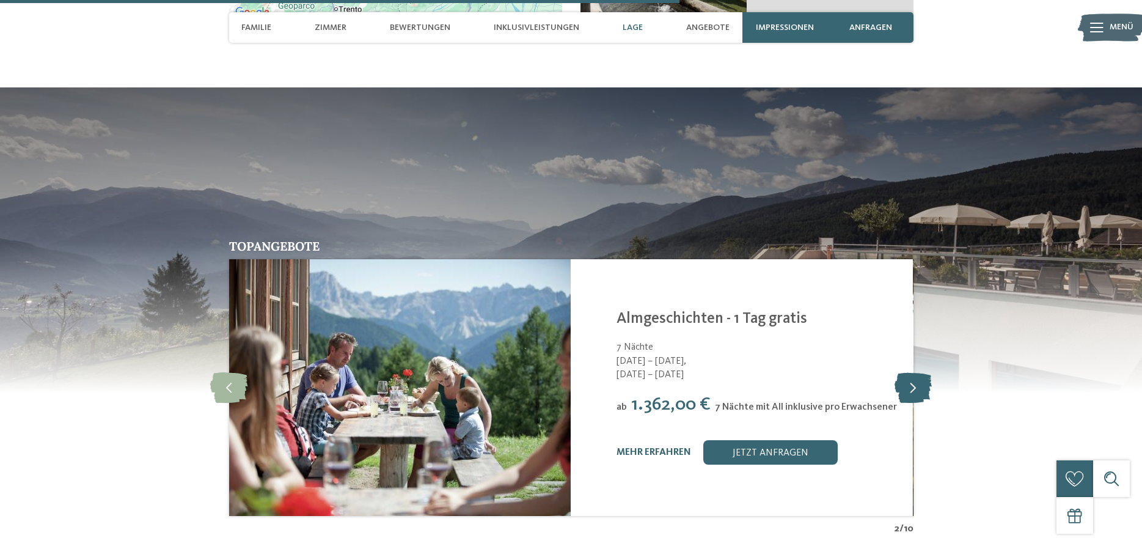
click at [913, 372] on icon at bounding box center [913, 387] width 37 height 31
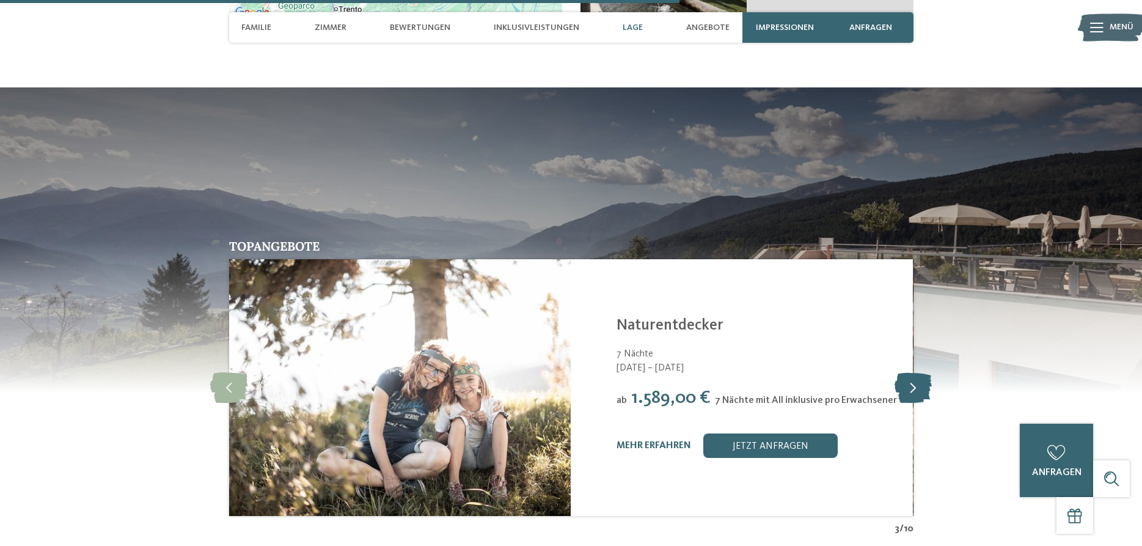
click at [913, 372] on icon at bounding box center [913, 387] width 37 height 31
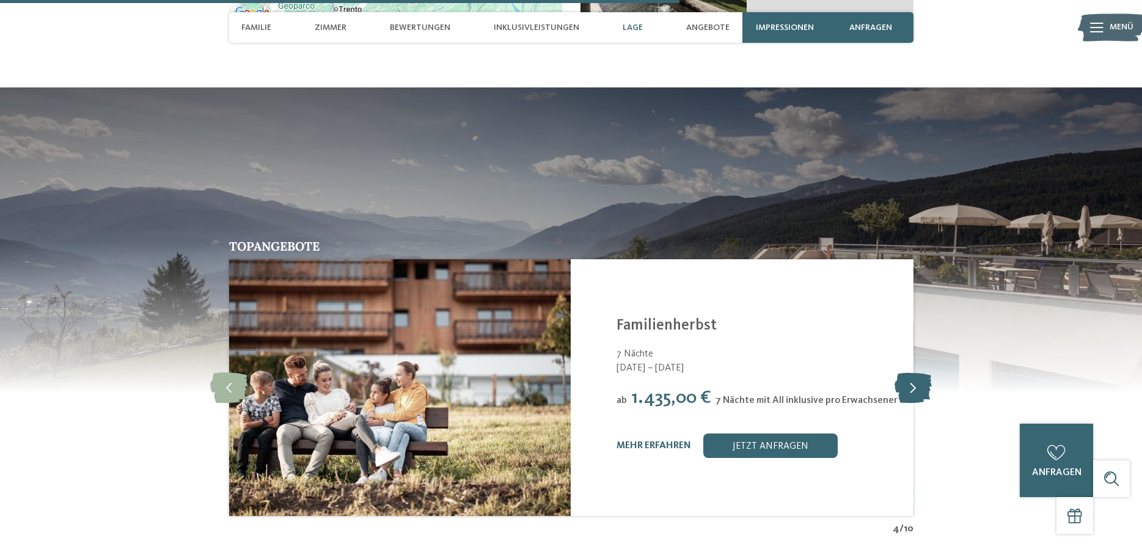
click at [913, 372] on icon at bounding box center [913, 387] width 37 height 31
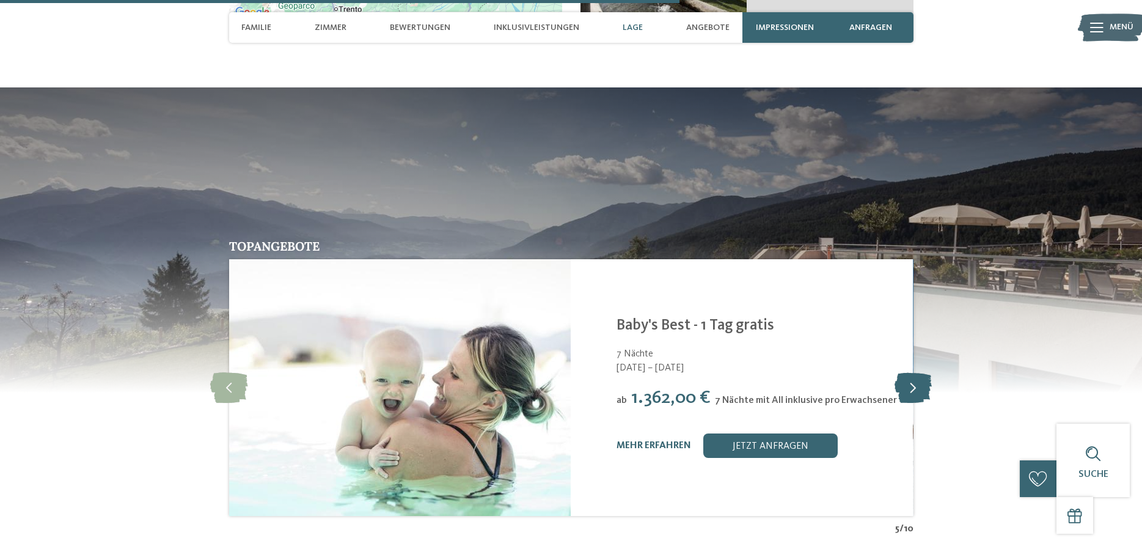
click at [913, 372] on icon at bounding box center [913, 387] width 37 height 31
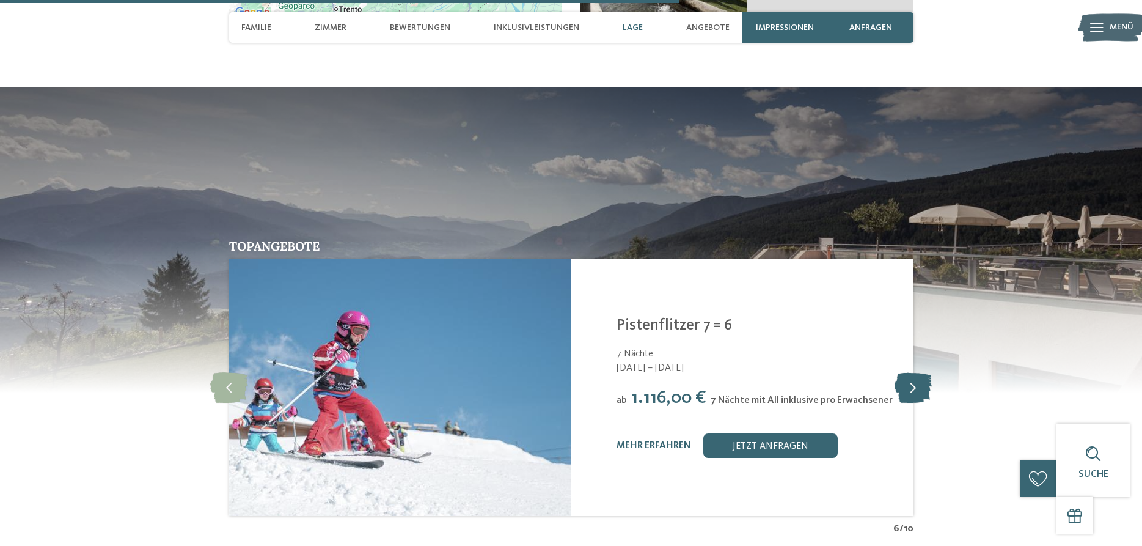
click at [913, 372] on icon at bounding box center [913, 387] width 37 height 31
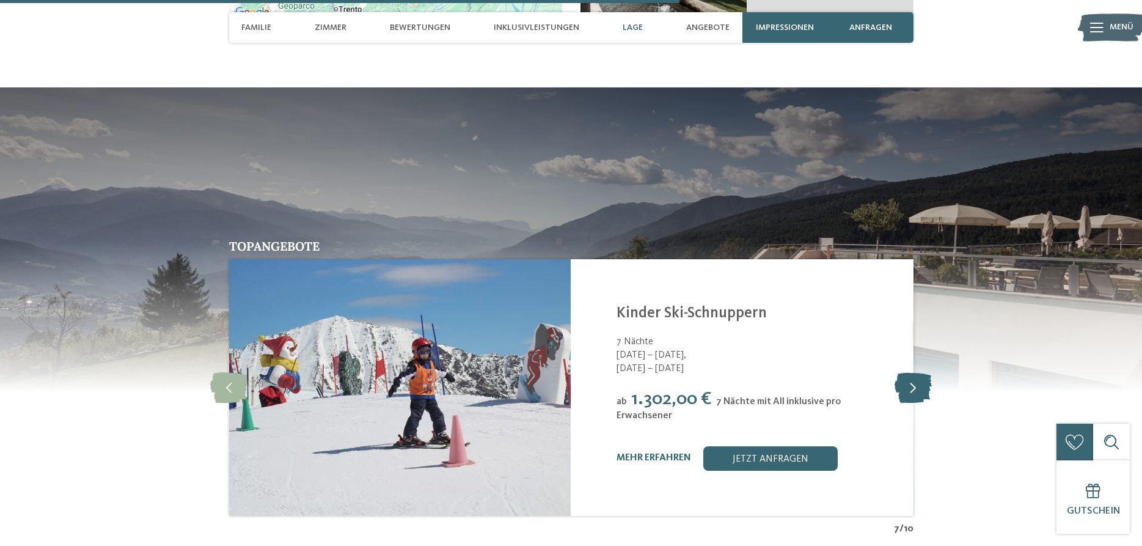
click at [913, 372] on icon at bounding box center [913, 387] width 37 height 31
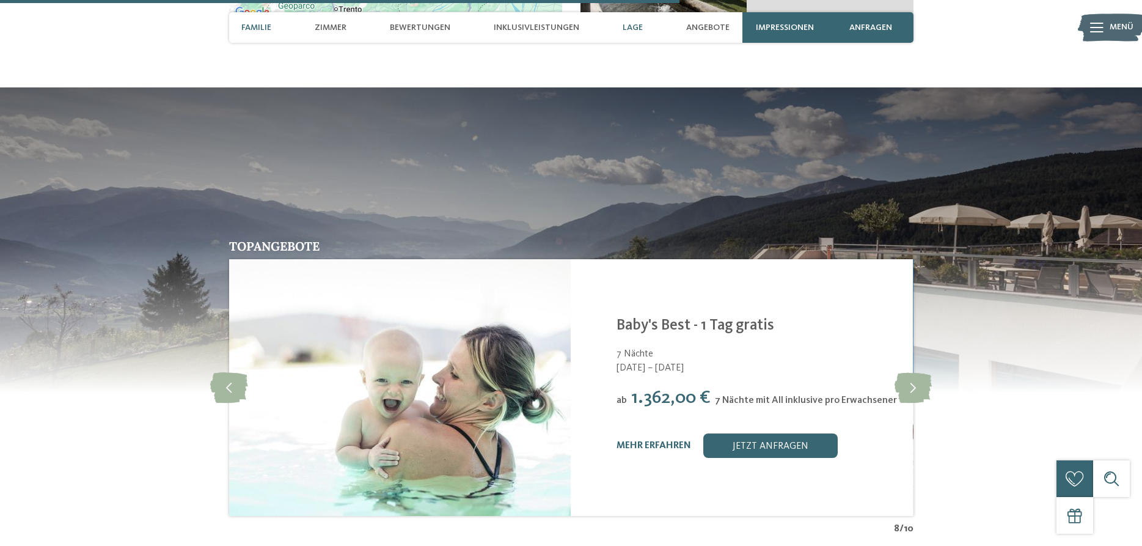
click at [260, 22] on div "Familie" at bounding box center [256, 27] width 42 height 31
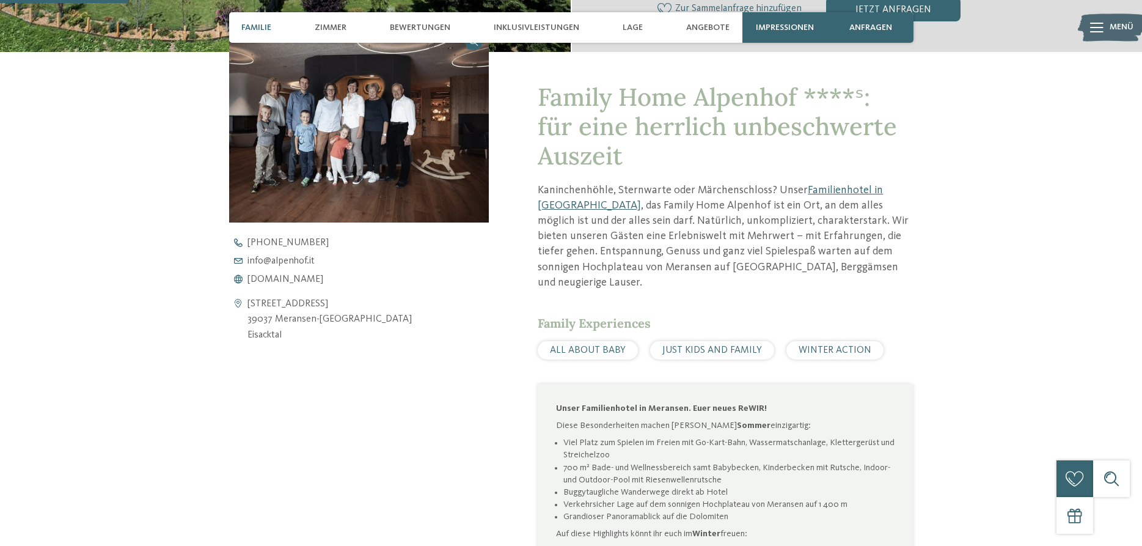
scroll to position [431, 0]
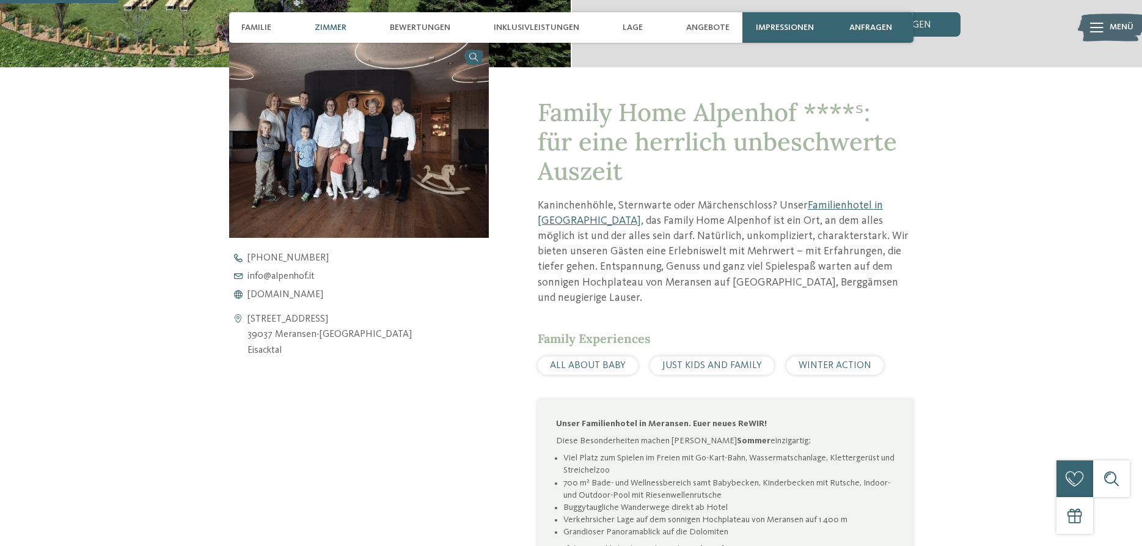
click at [331, 26] on span "Zimmer" at bounding box center [331, 28] width 32 height 10
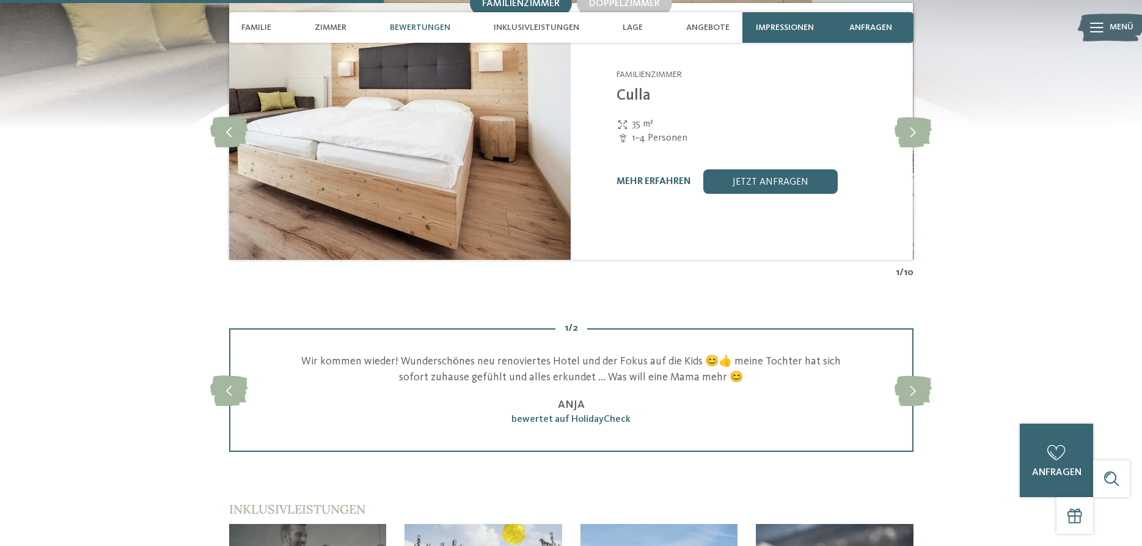
scroll to position [1701, 0]
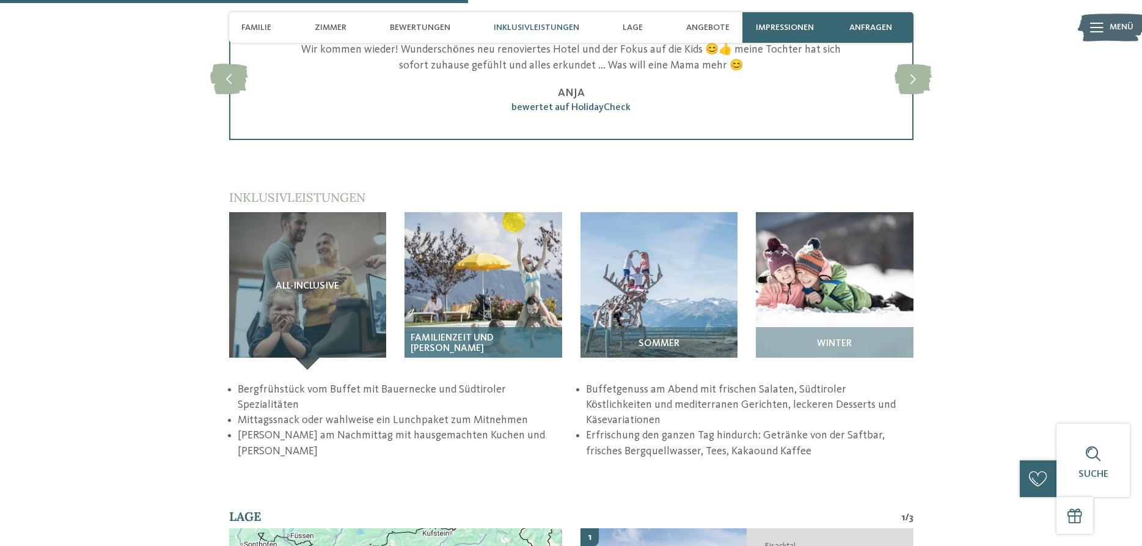
click at [485, 334] on span "Familienzeit und Badewelt" at bounding box center [483, 343] width 145 height 21
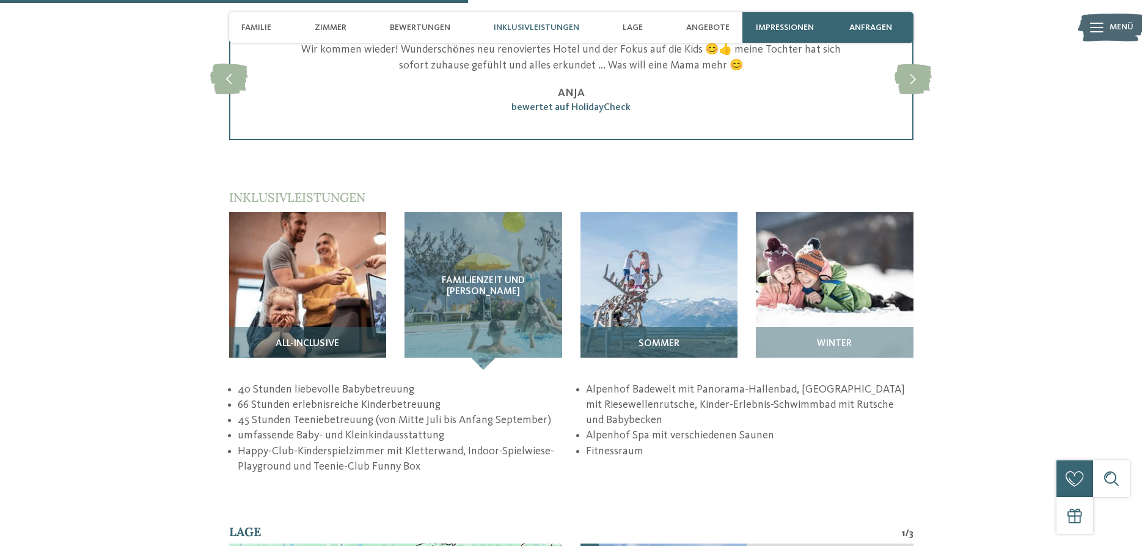
click at [661, 339] on span "Sommer" at bounding box center [659, 344] width 41 height 11
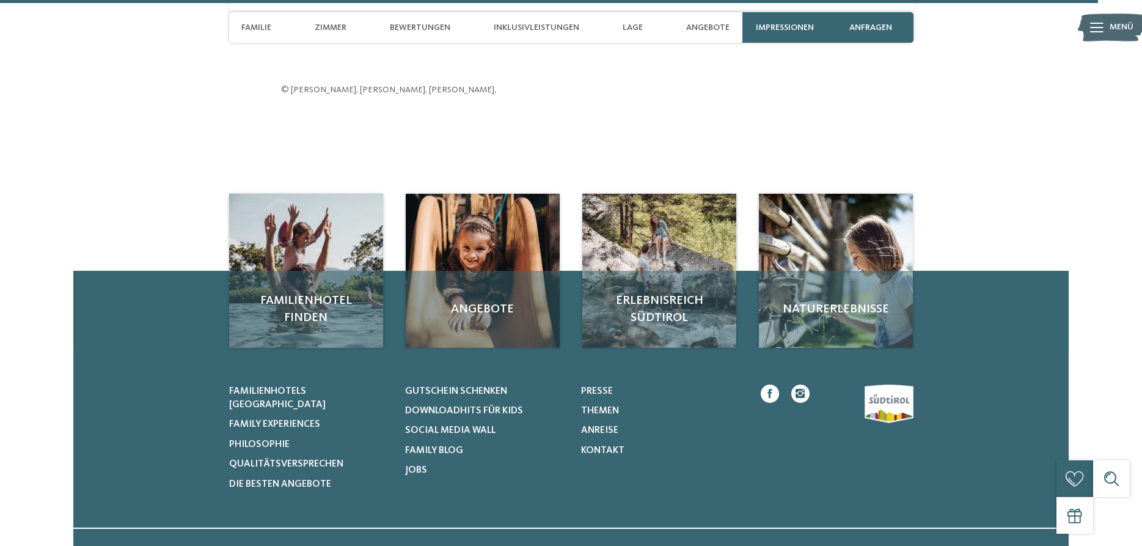
scroll to position [4007, 0]
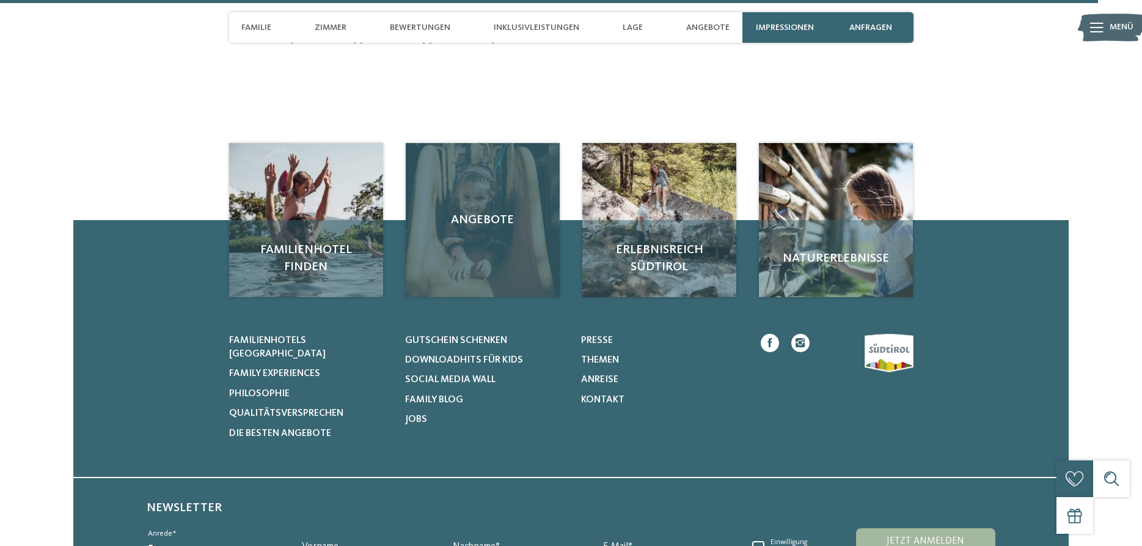
click at [487, 237] on div "Angebote" at bounding box center [483, 220] width 154 height 154
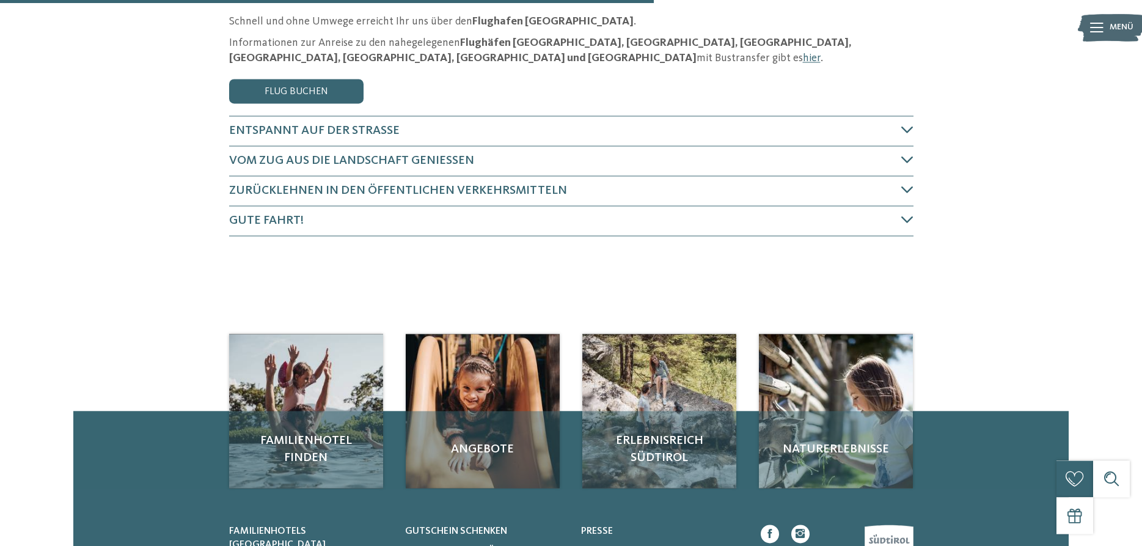
scroll to position [62, 0]
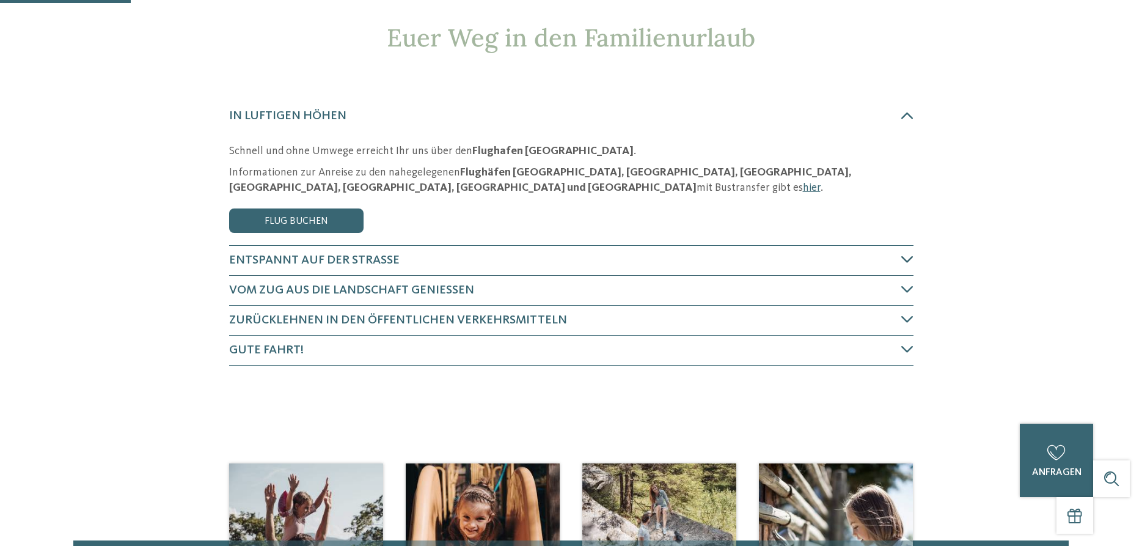
click at [907, 257] on icon at bounding box center [907, 259] width 12 height 12
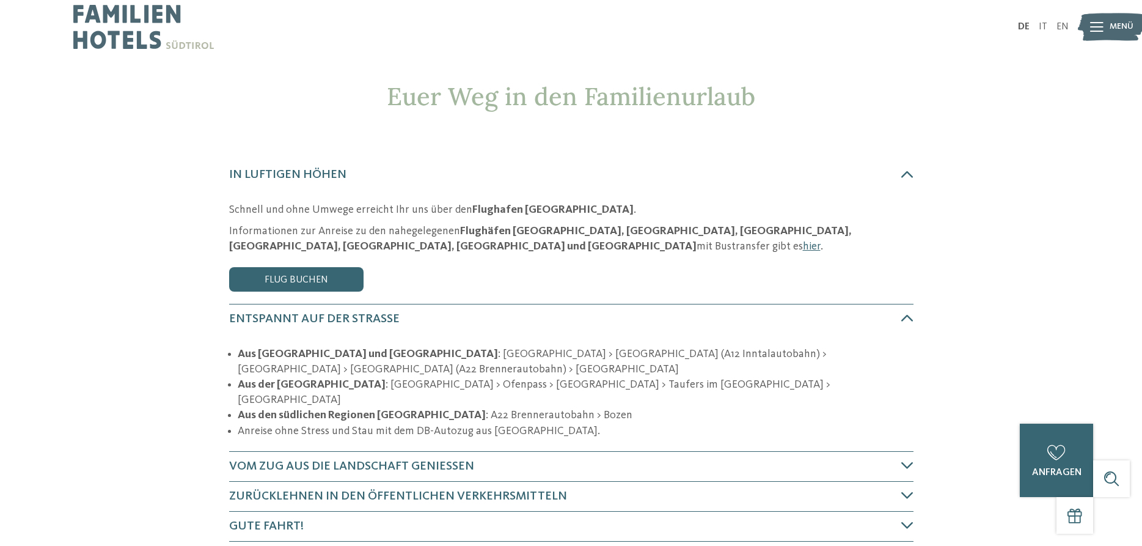
scroll to position [0, 0]
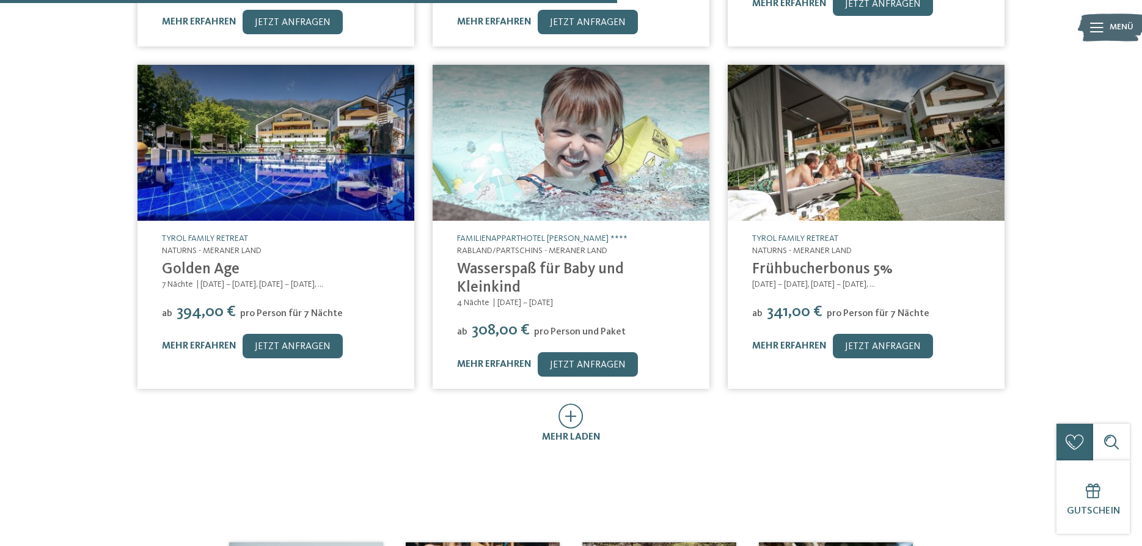
scroll to position [312, 0]
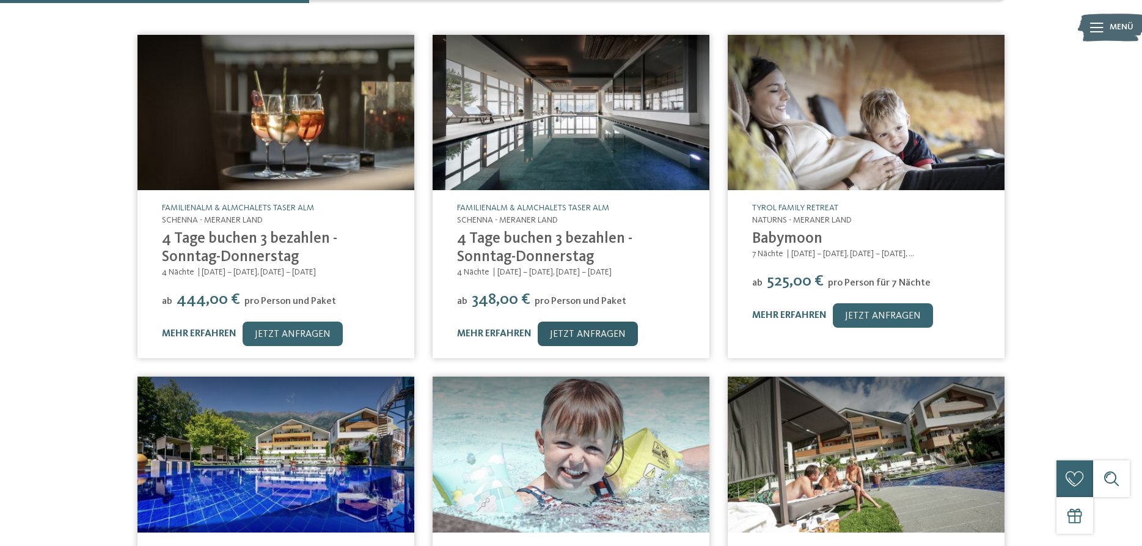
click at [589, 321] on link "jetzt anfragen" at bounding box center [588, 333] width 100 height 24
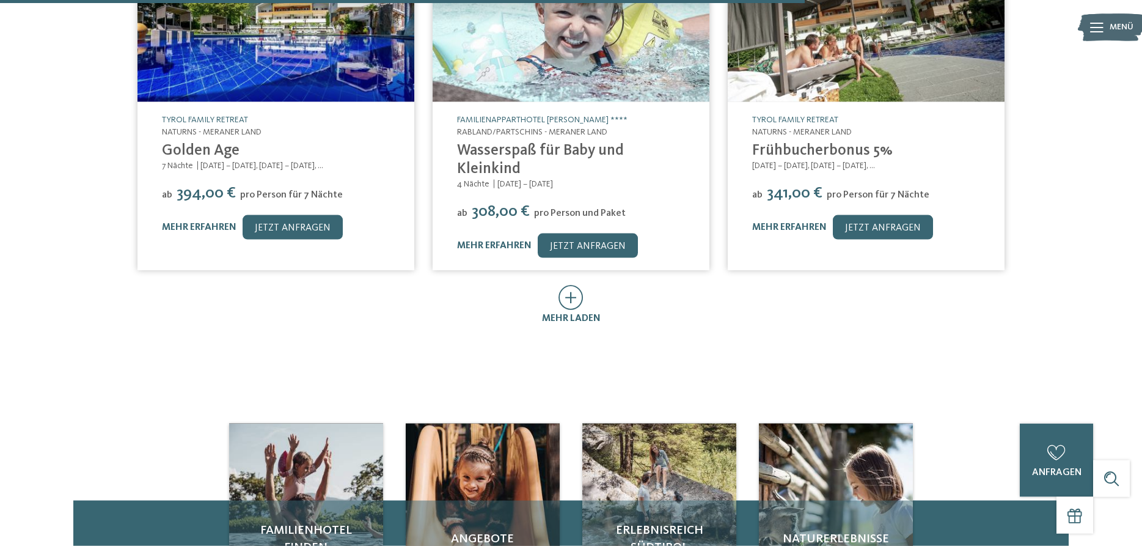
scroll to position [810, 0]
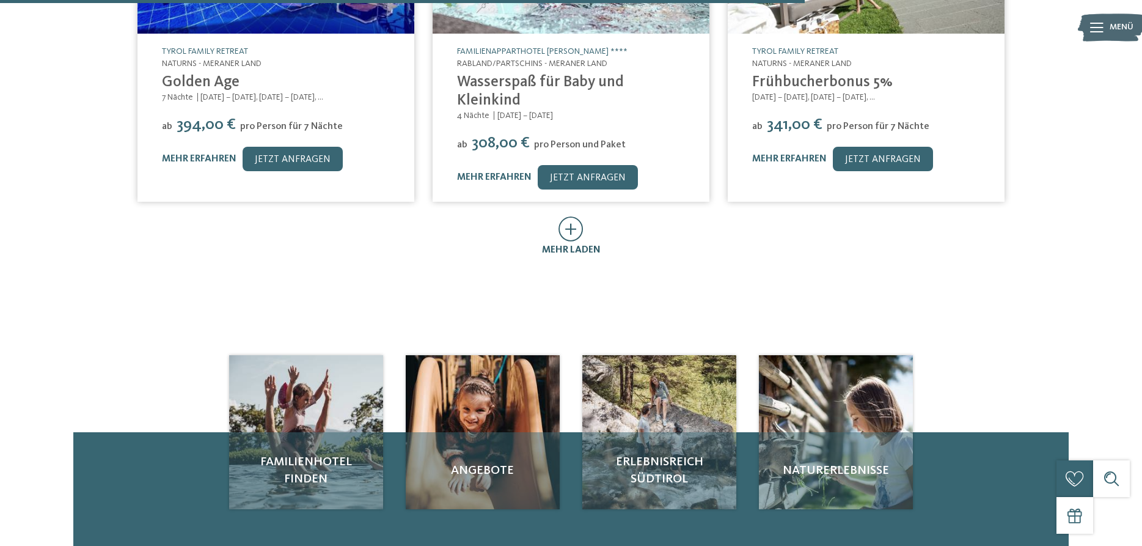
click at [563, 243] on div "mehr laden" at bounding box center [571, 249] width 59 height 13
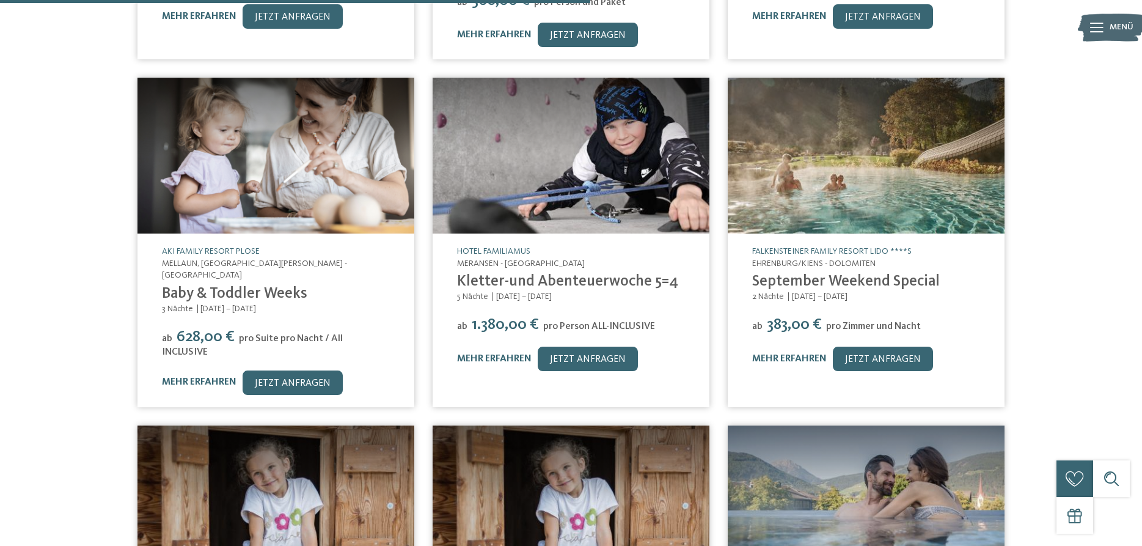
scroll to position [935, 0]
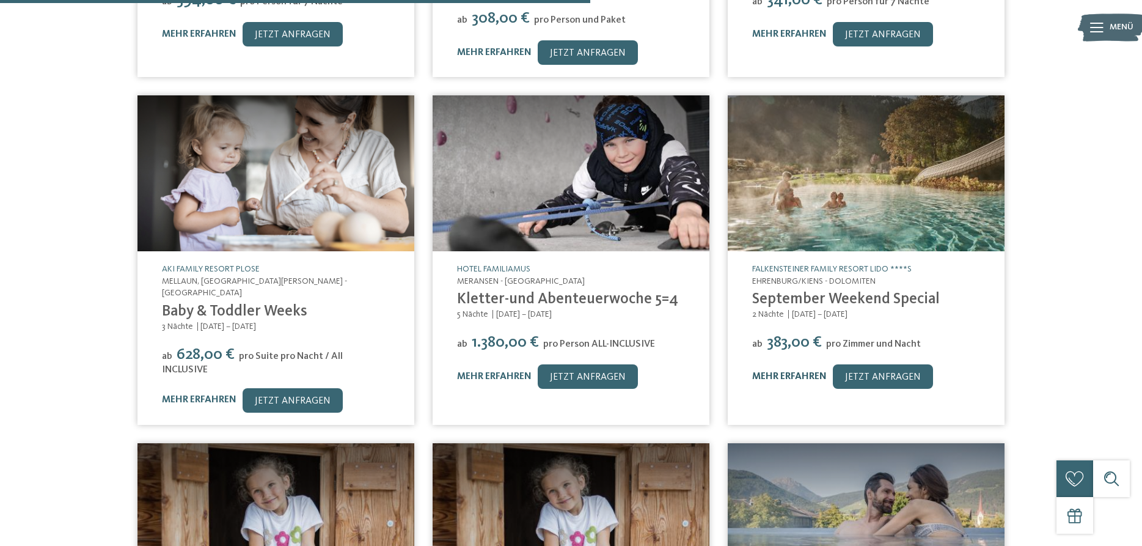
click at [798, 372] on link "mehr erfahren" at bounding box center [789, 377] width 75 height 10
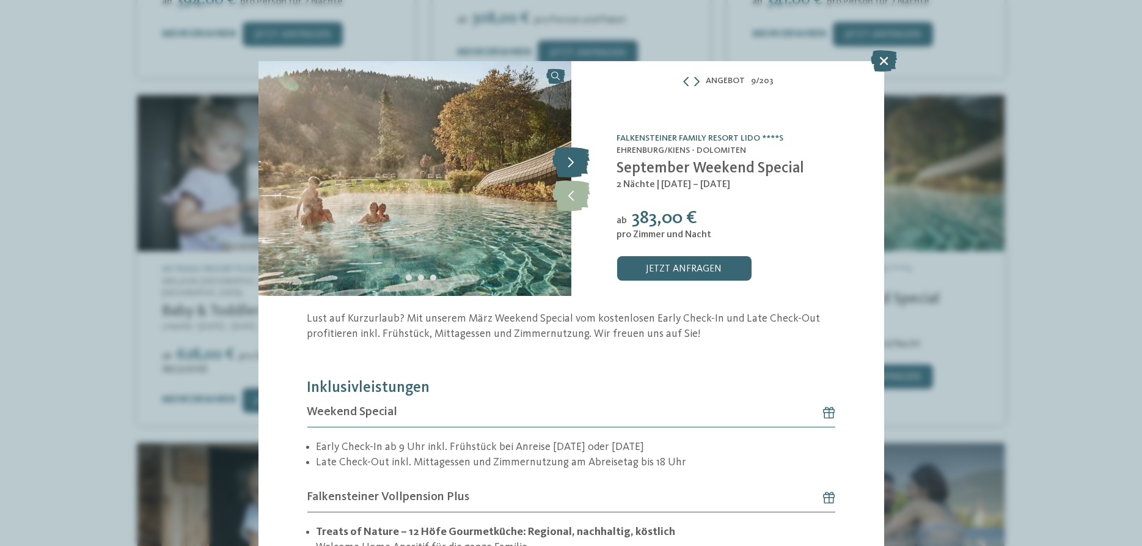
click at [573, 161] on icon at bounding box center [570, 162] width 37 height 31
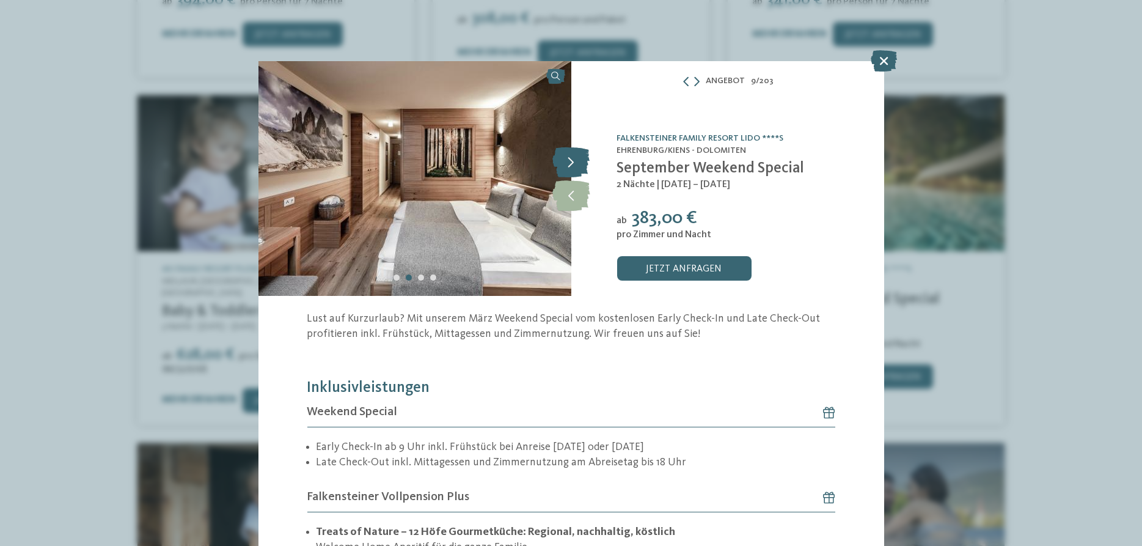
click at [573, 161] on icon at bounding box center [570, 162] width 37 height 31
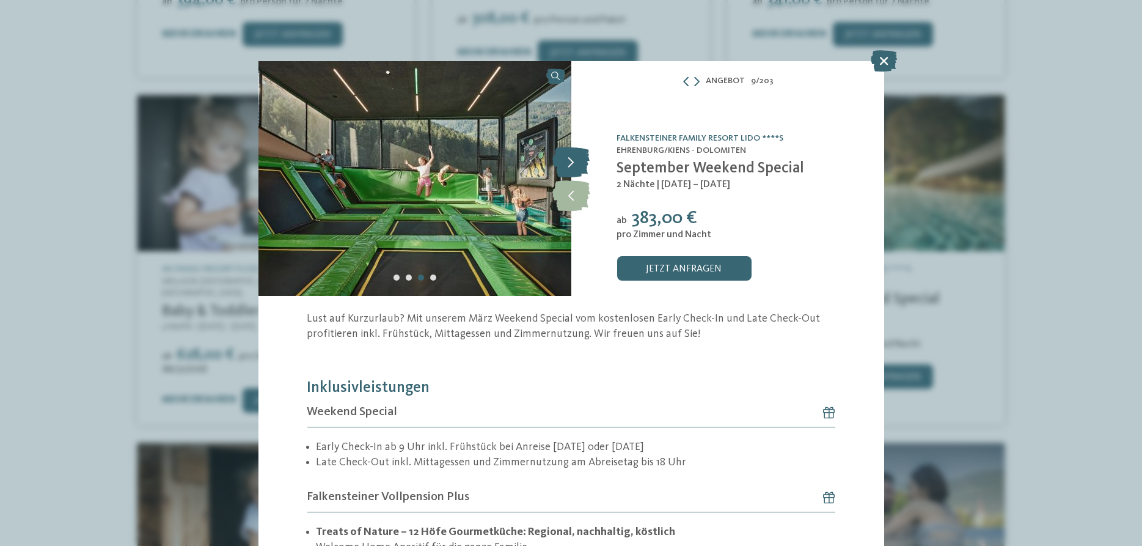
click at [573, 161] on icon at bounding box center [570, 162] width 37 height 31
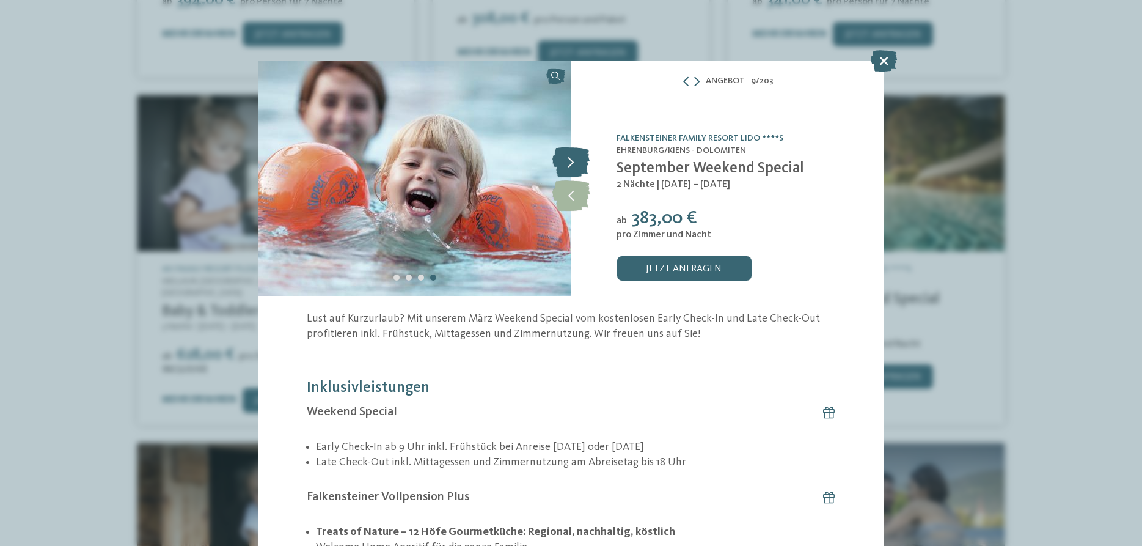
click at [573, 161] on icon at bounding box center [570, 162] width 37 height 31
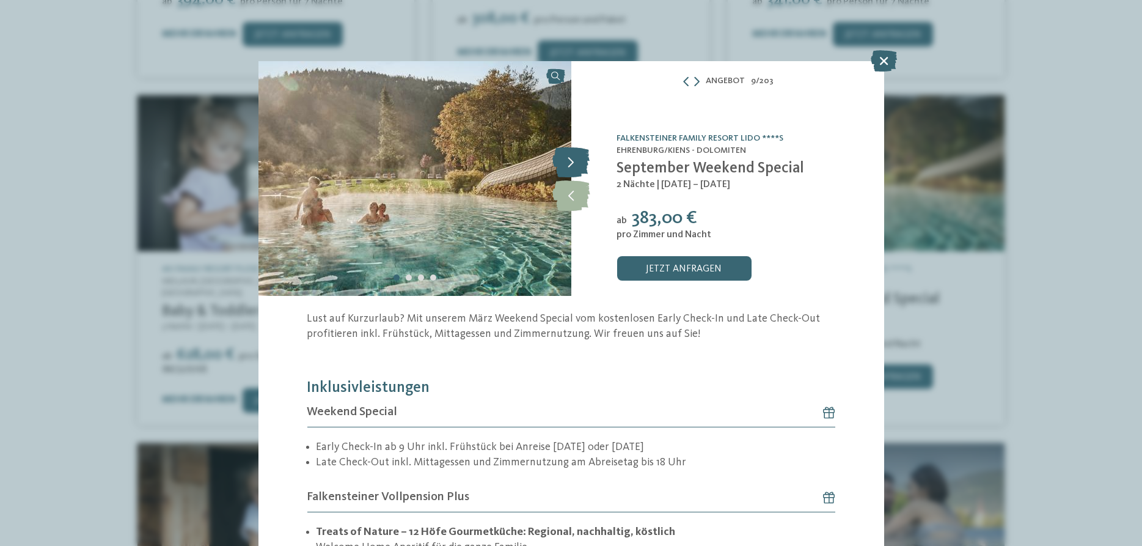
click at [573, 161] on icon at bounding box center [570, 162] width 37 height 31
click at [881, 60] on icon at bounding box center [884, 60] width 26 height 21
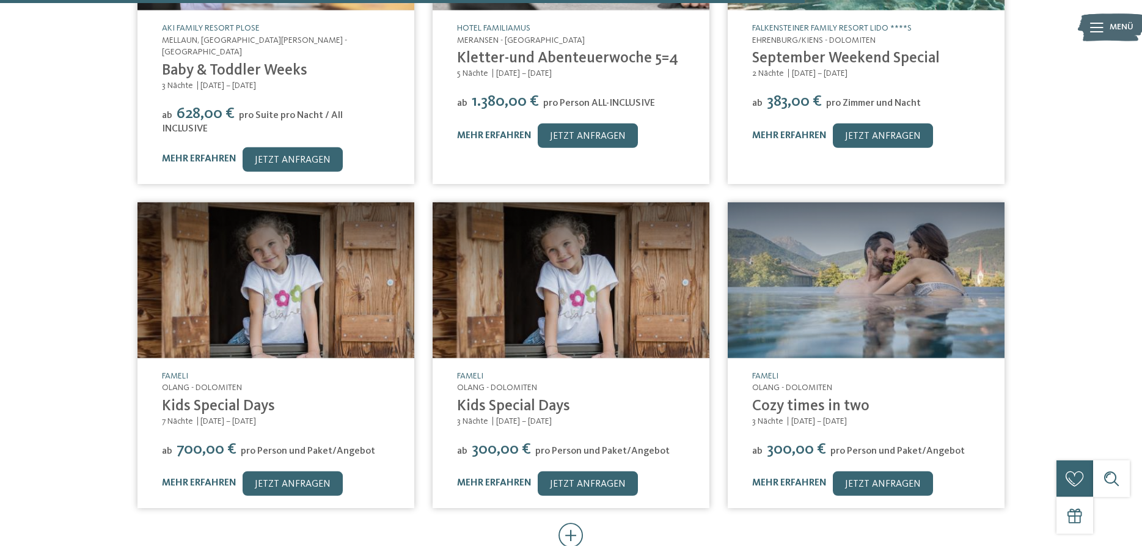
scroll to position [1309, 0]
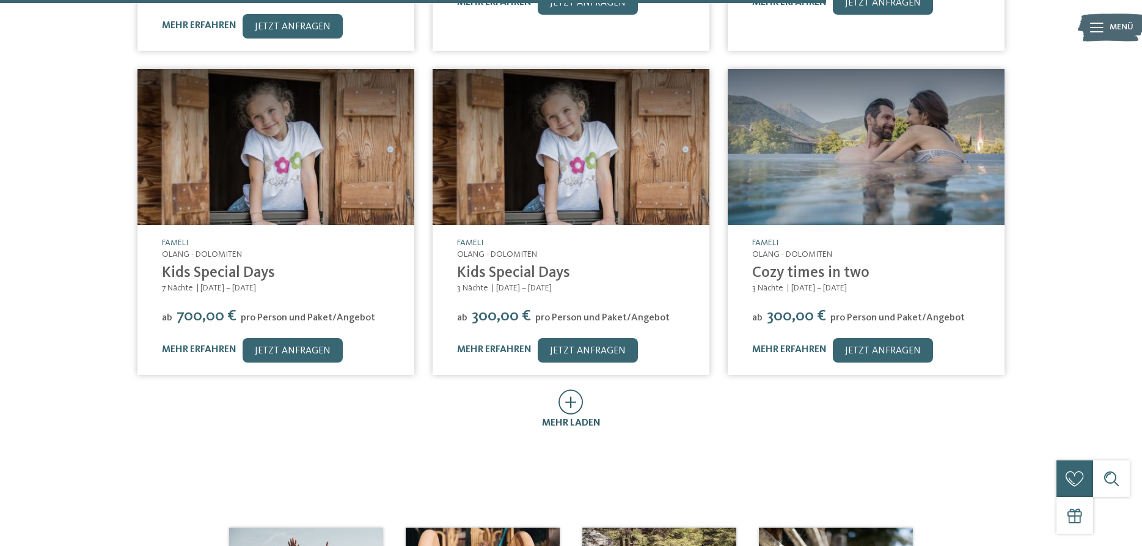
click at [571, 389] on icon at bounding box center [570, 401] width 25 height 25
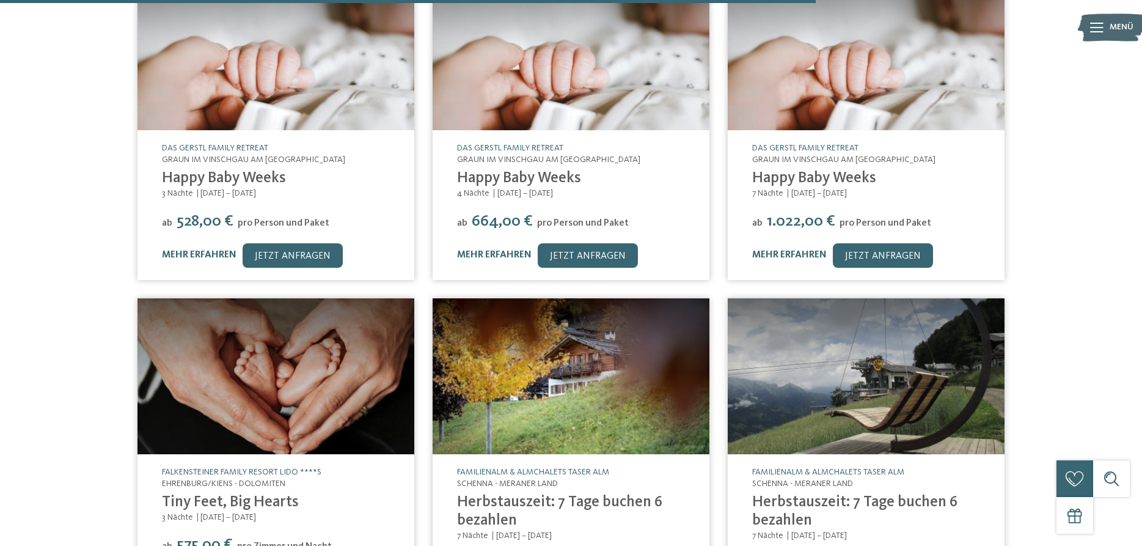
scroll to position [1977, 0]
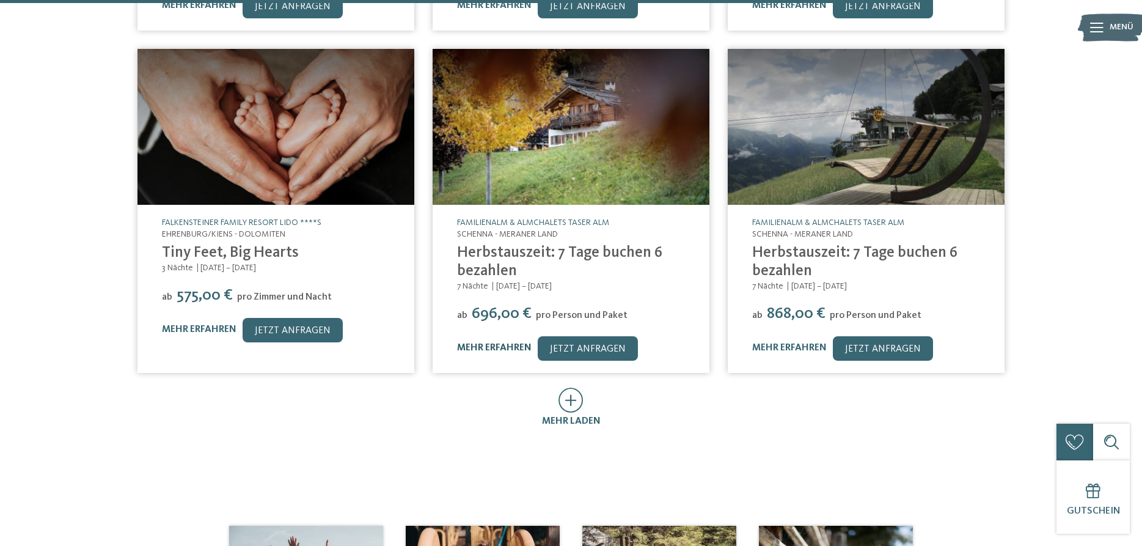
click at [511, 343] on link "mehr erfahren" at bounding box center [494, 348] width 75 height 10
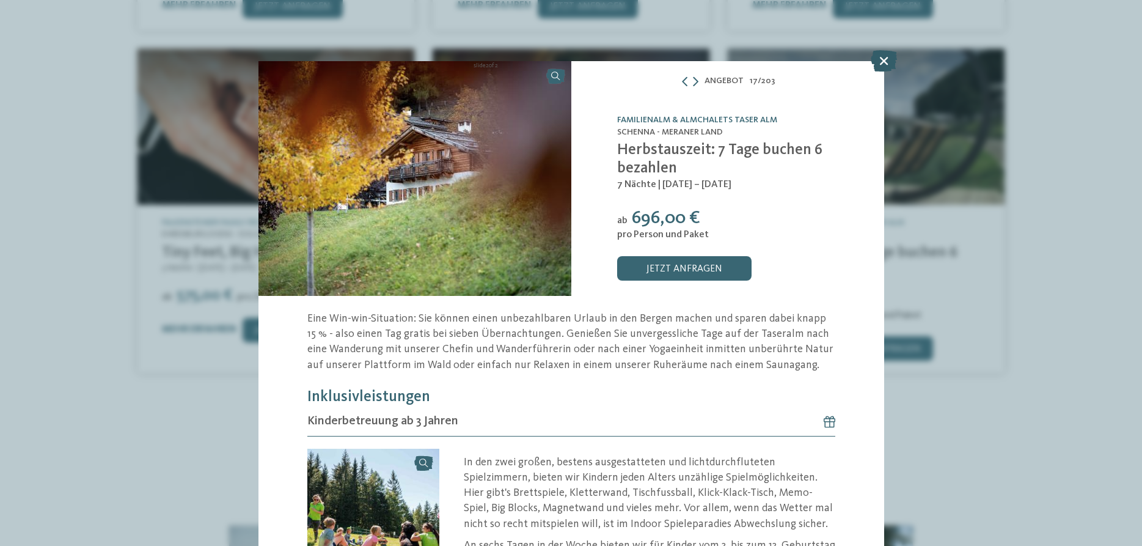
click at [881, 59] on icon at bounding box center [884, 60] width 26 height 21
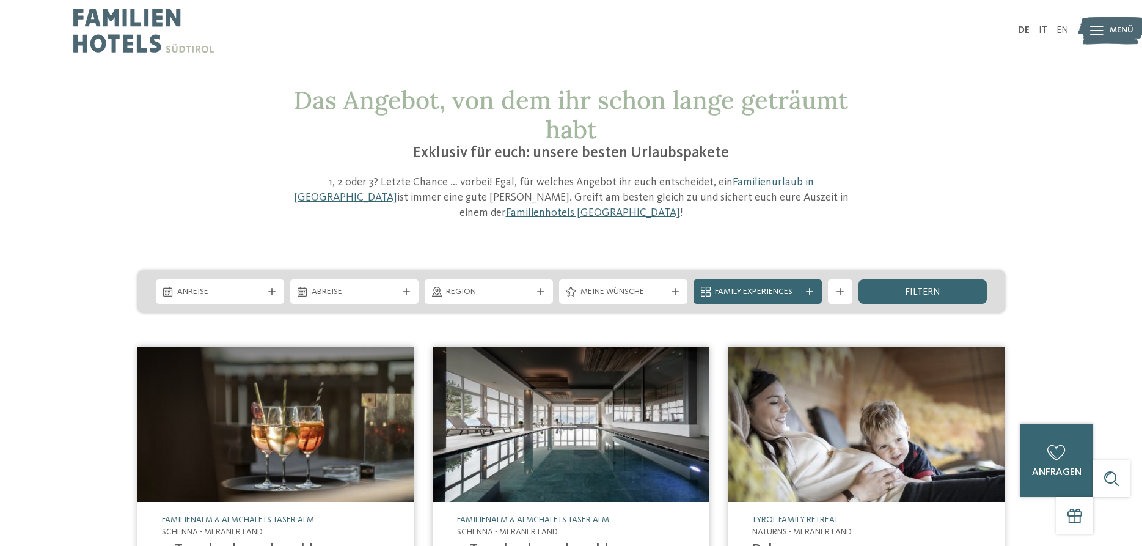
click at [148, 31] on img at bounding box center [143, 30] width 141 height 61
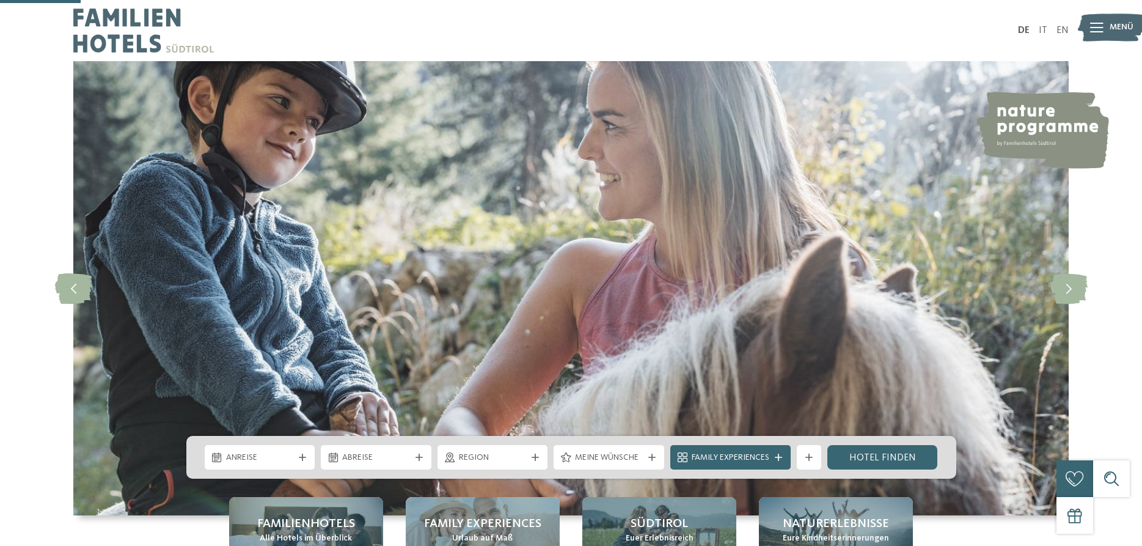
scroll to position [374, 0]
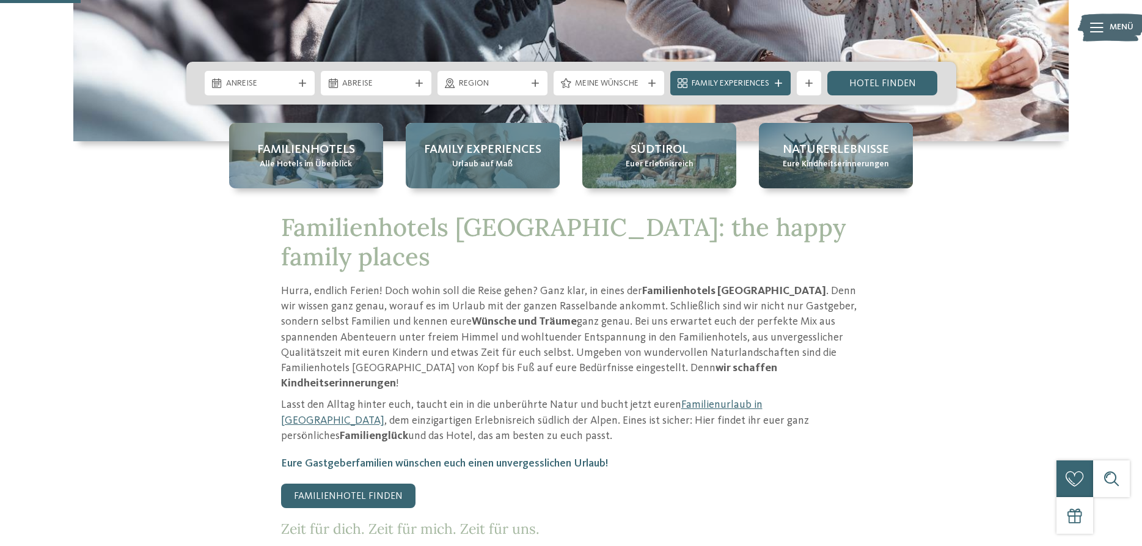
click at [491, 159] on span "Urlaub auf Maß" at bounding box center [482, 164] width 60 height 12
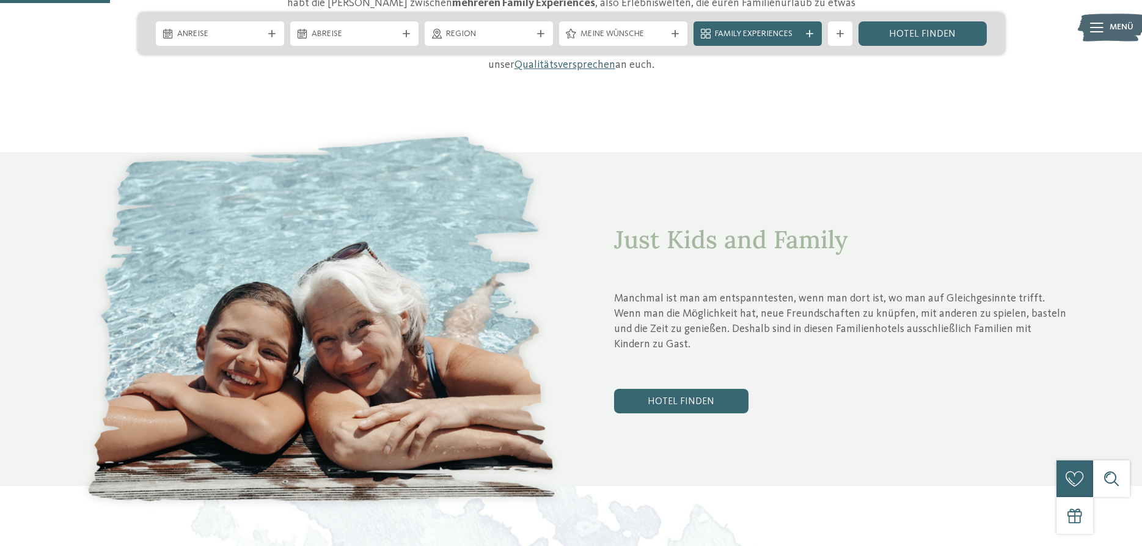
scroll to position [561, 0]
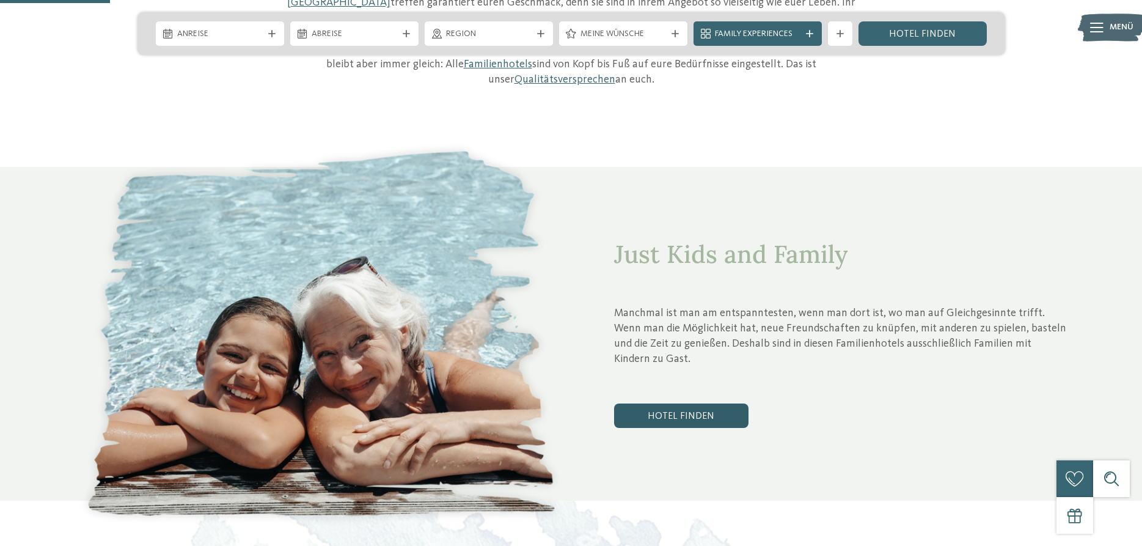
click at [679, 403] on link "Hotel finden" at bounding box center [681, 415] width 134 height 24
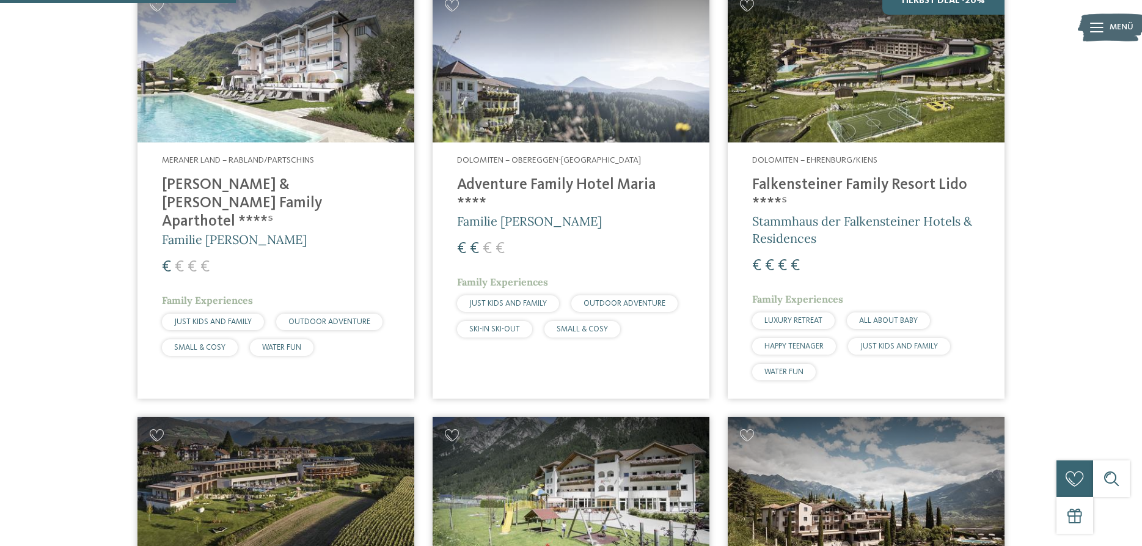
scroll to position [463, 0]
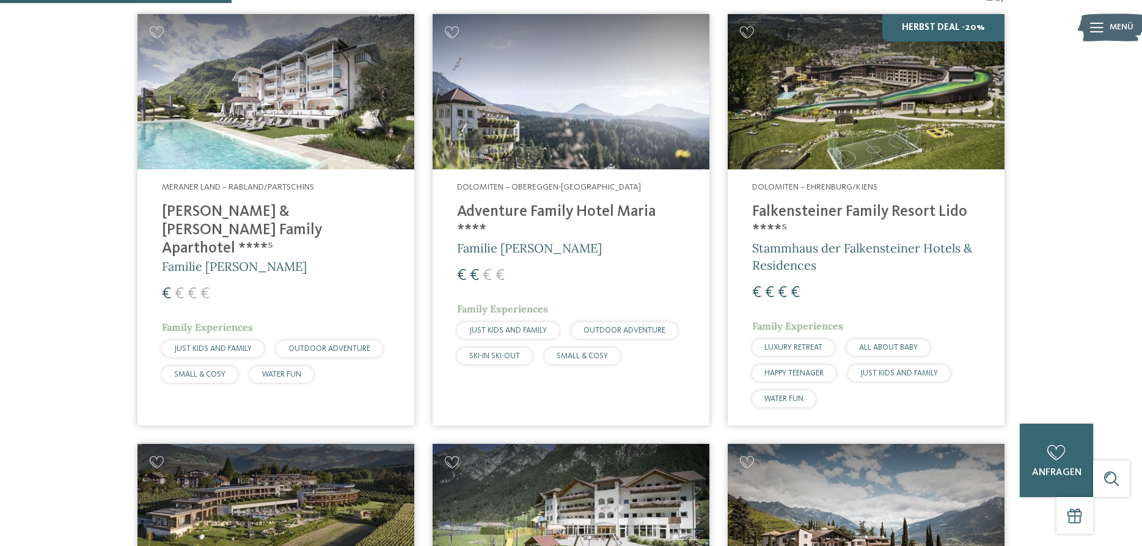
click at [833, 206] on h4 "Falkensteiner Family Resort Lido ****ˢ" at bounding box center [866, 221] width 228 height 37
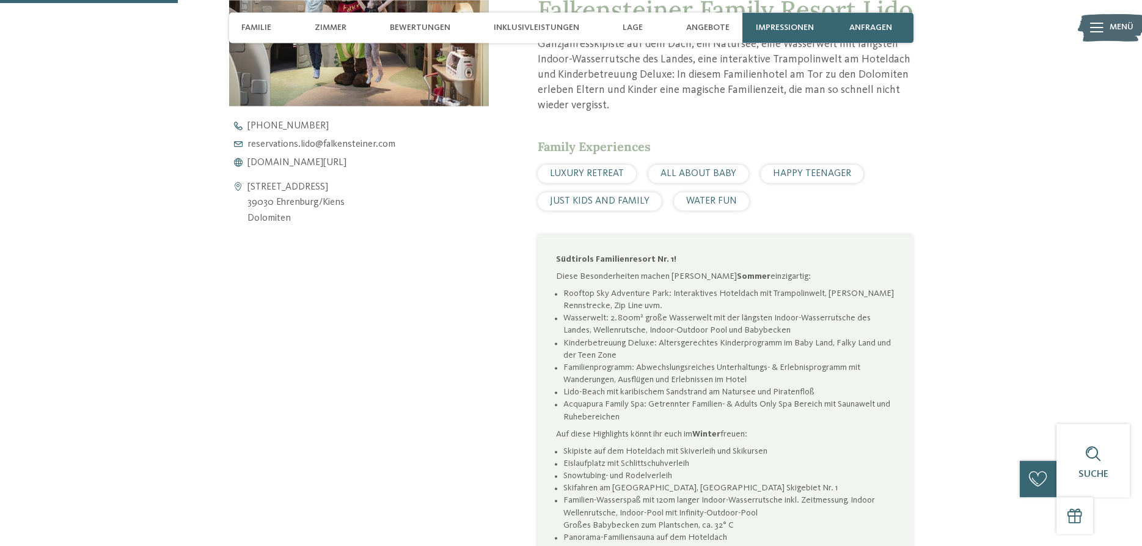
scroll to position [686, 0]
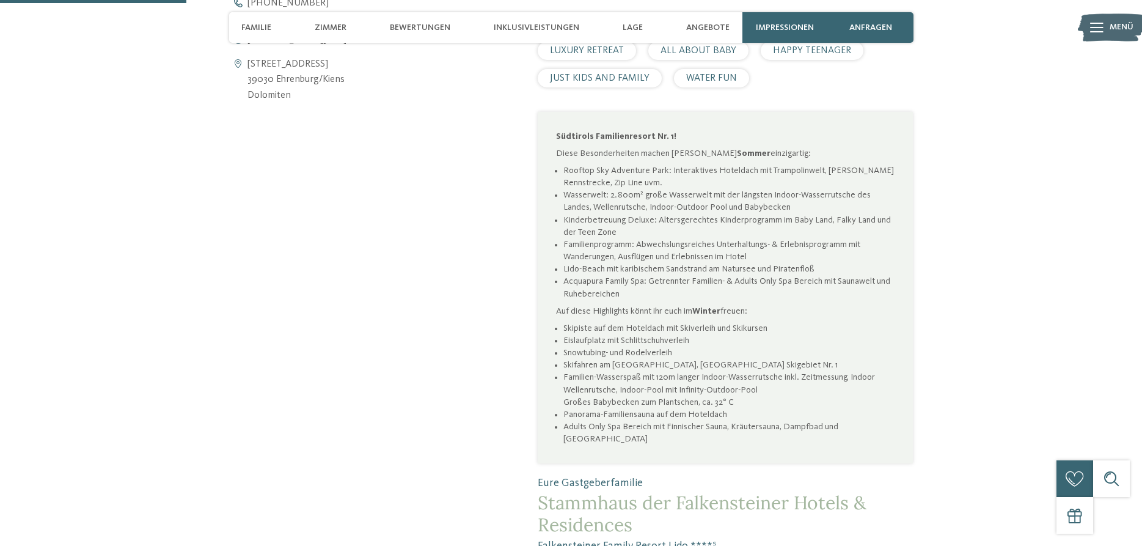
click at [224, 238] on div "Erlebnis der Extraklasse im [GEOGRAPHIC_DATA] Ganzjahresskipiste auf dem Dach, …" at bounding box center [571, 182] width 831 height 741
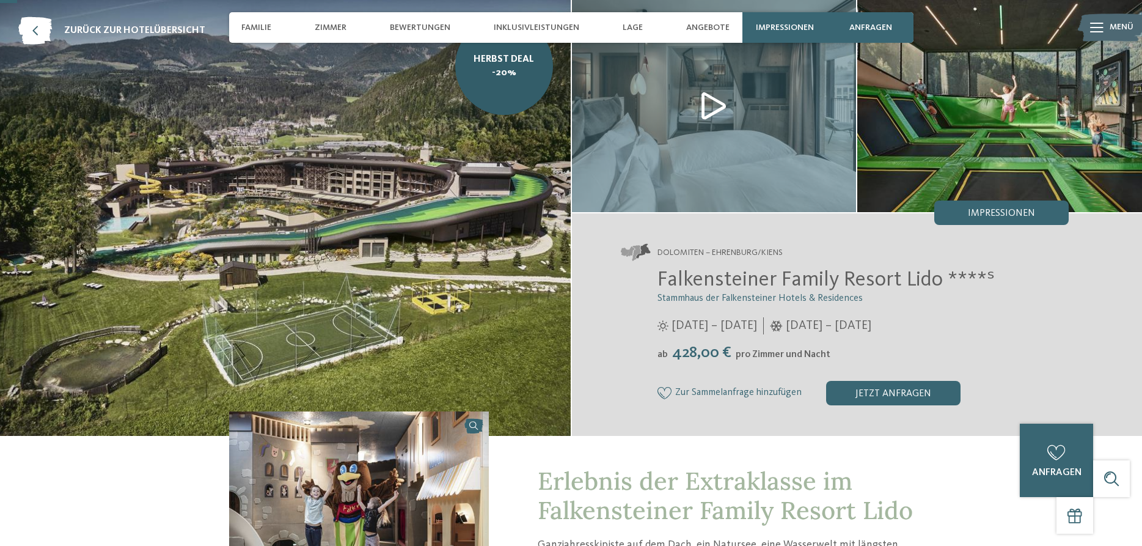
scroll to position [0, 0]
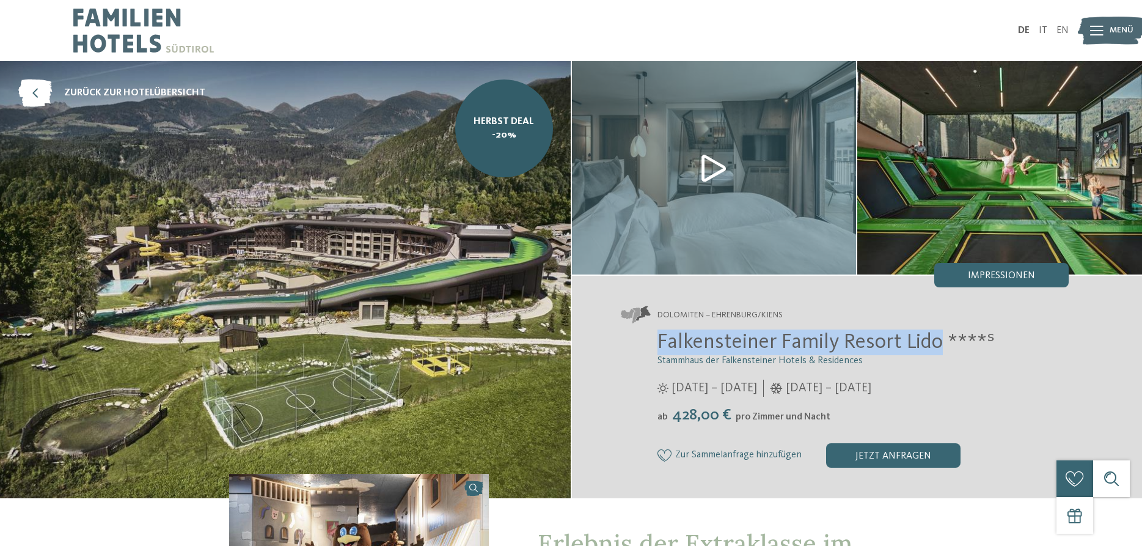
drag, startPoint x: 659, startPoint y: 337, endPoint x: 939, endPoint y: 342, distance: 279.9
click at [939, 342] on span "Falkensteiner Family Resort Lido ****ˢ" at bounding box center [825, 341] width 337 height 21
copy span "Falkensteiner Family Resort Lido"
